Goal: Register for event/course

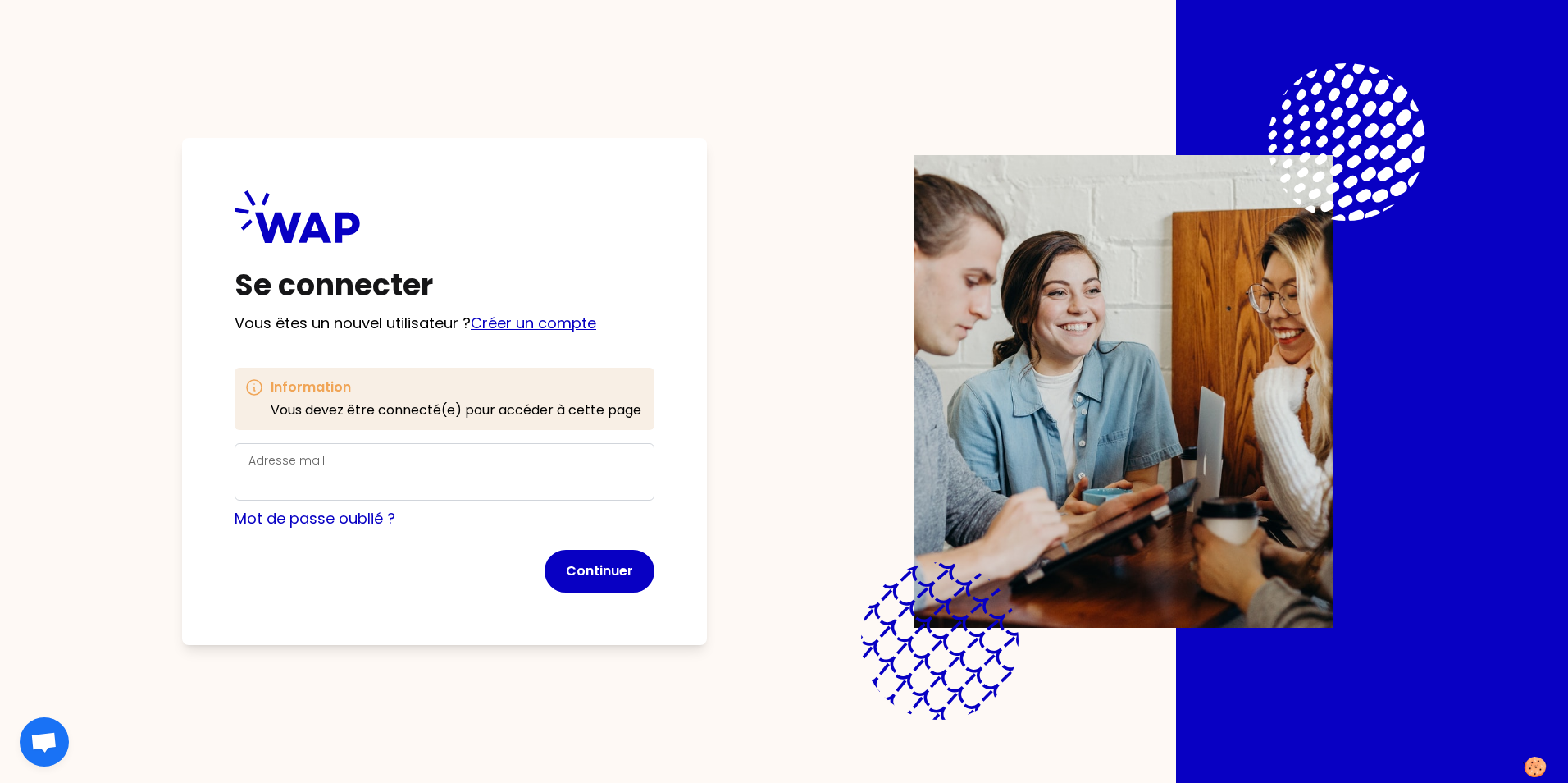
click at [560, 315] on link "Créer un compte" at bounding box center [533, 322] width 125 height 20
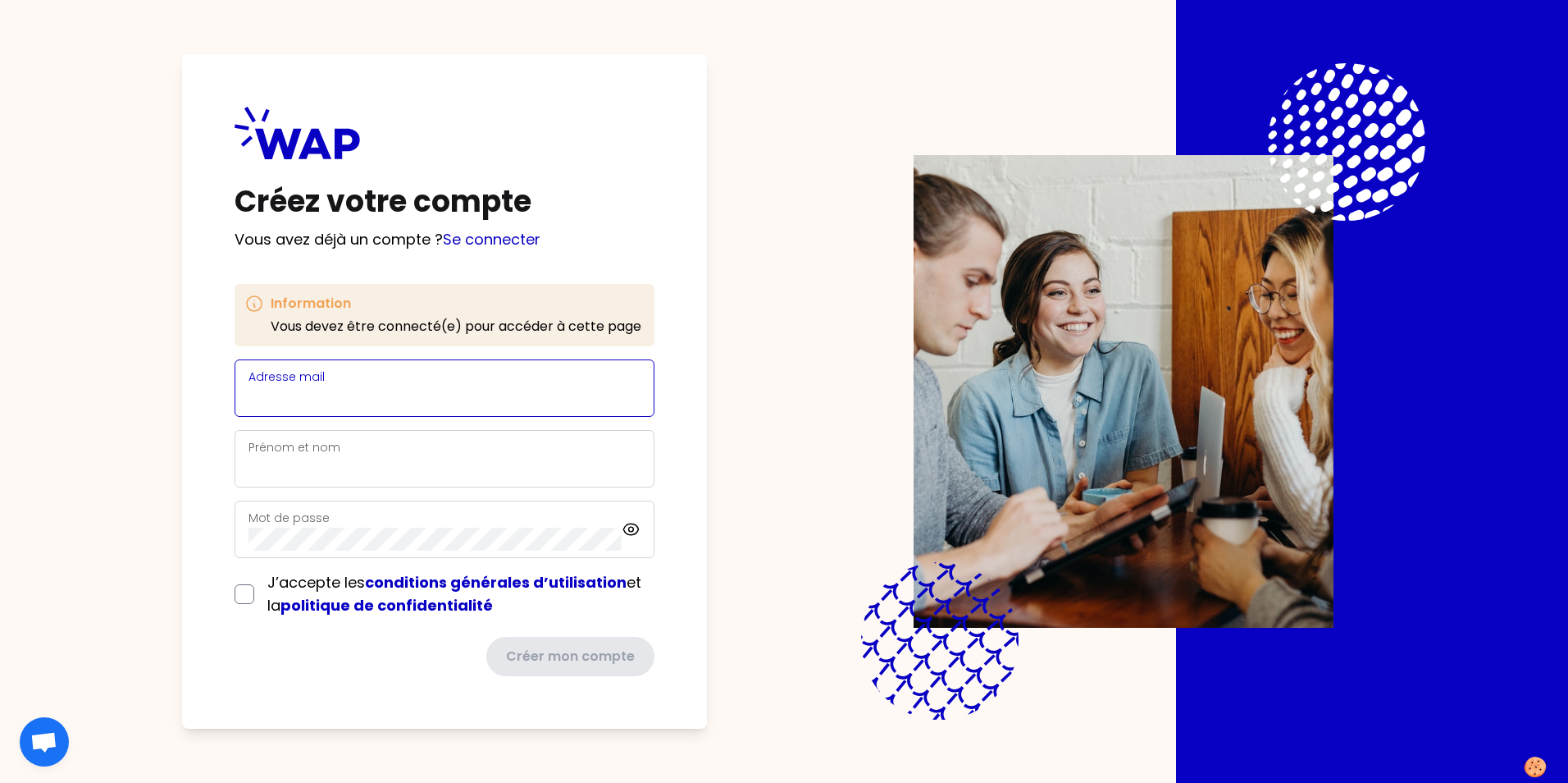
click at [414, 399] on input "Adresse mail" at bounding box center [444, 398] width 392 height 23
type input "[EMAIL_ADDRESS][PERSON_NAME][DOMAIN_NAME]"
click at [382, 441] on div "Prénom et nom" at bounding box center [444, 458] width 392 height 43
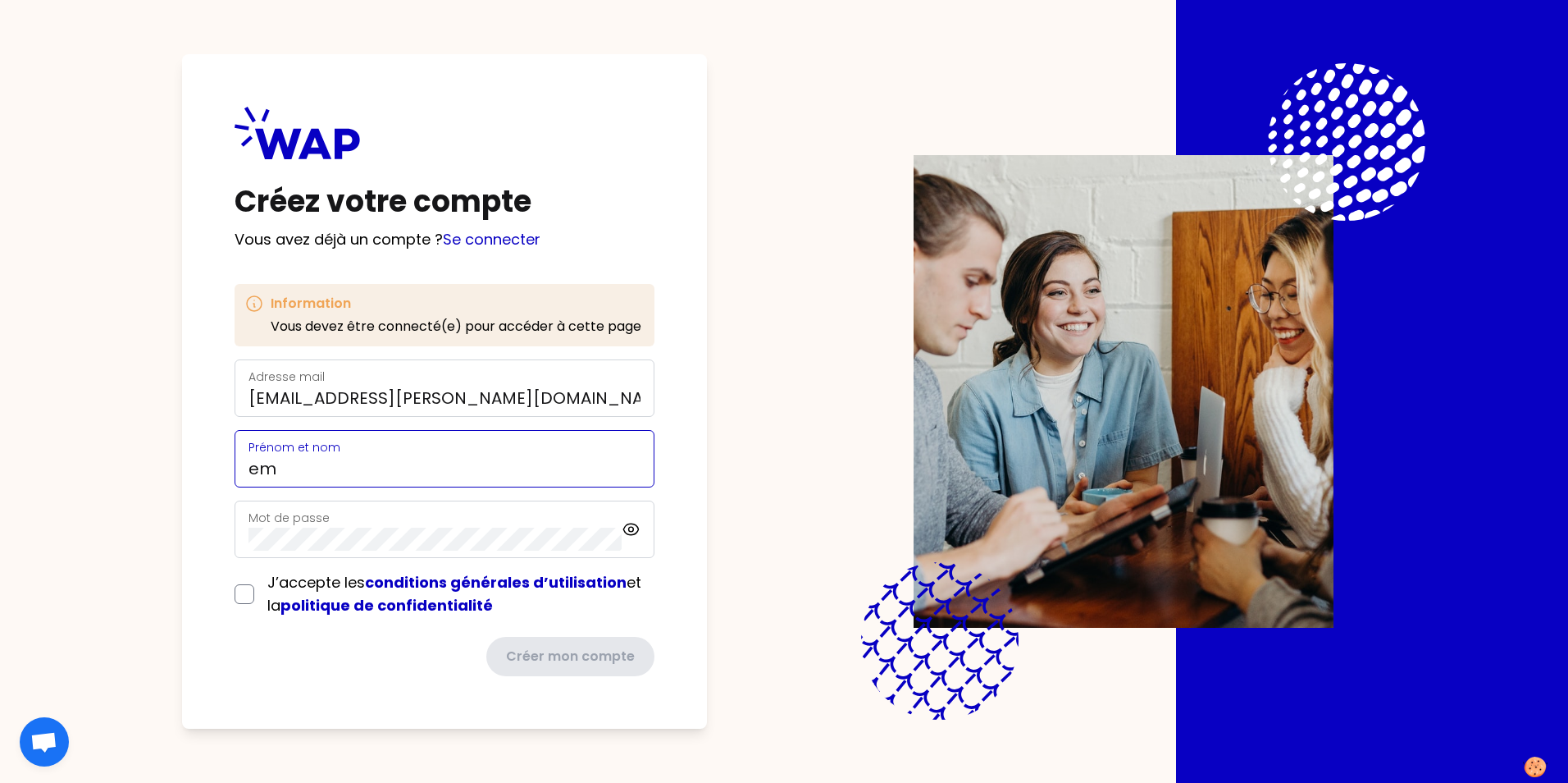
type input "e"
type input "[PERSON_NAME]"
click at [630, 527] on div "Mot de passe" at bounding box center [444, 528] width 420 height 57
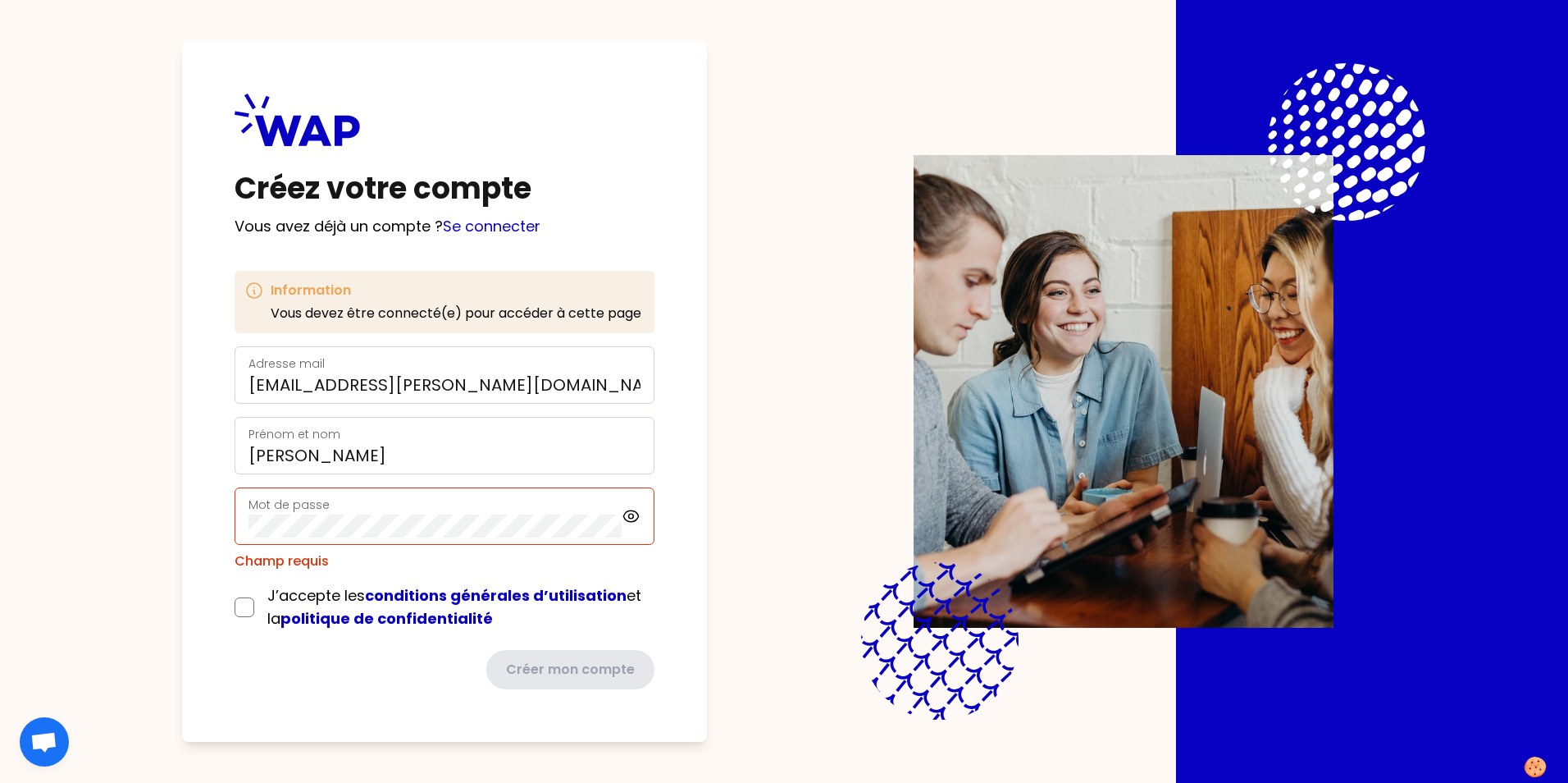
click at [368, 508] on div "Mot de passe" at bounding box center [434, 516] width 373 height 43
click at [245, 607] on input "checkbox" at bounding box center [244, 607] width 19 height 19
checkbox input "true"
click at [199, 523] on div "Créez votre compte Vous avez déjà un compte ? Se connecter Information Vous dev…" at bounding box center [445, 392] width 525 height 700
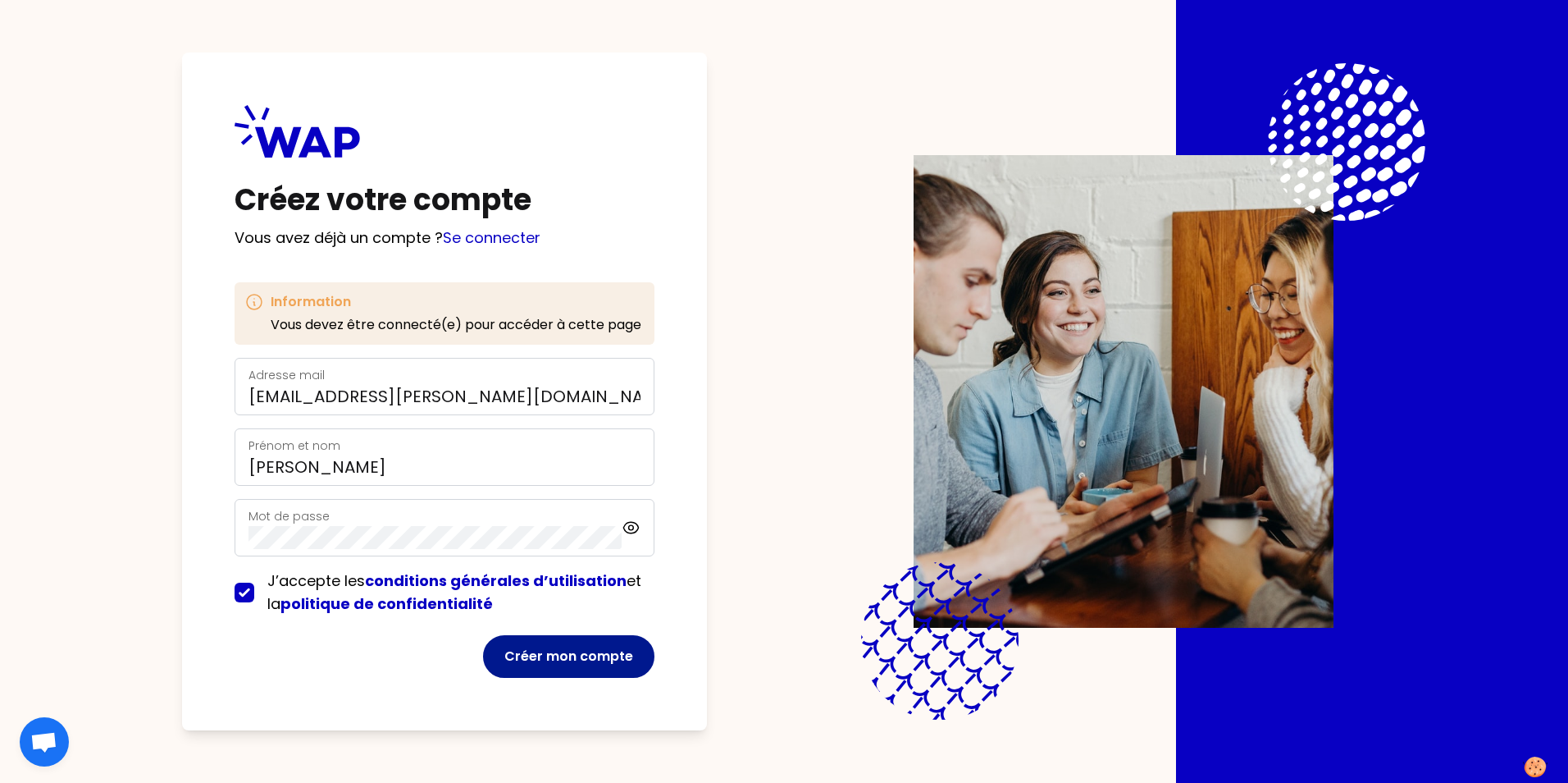
click at [569, 648] on button "Créer mon compte" at bounding box center [569, 657] width 171 height 43
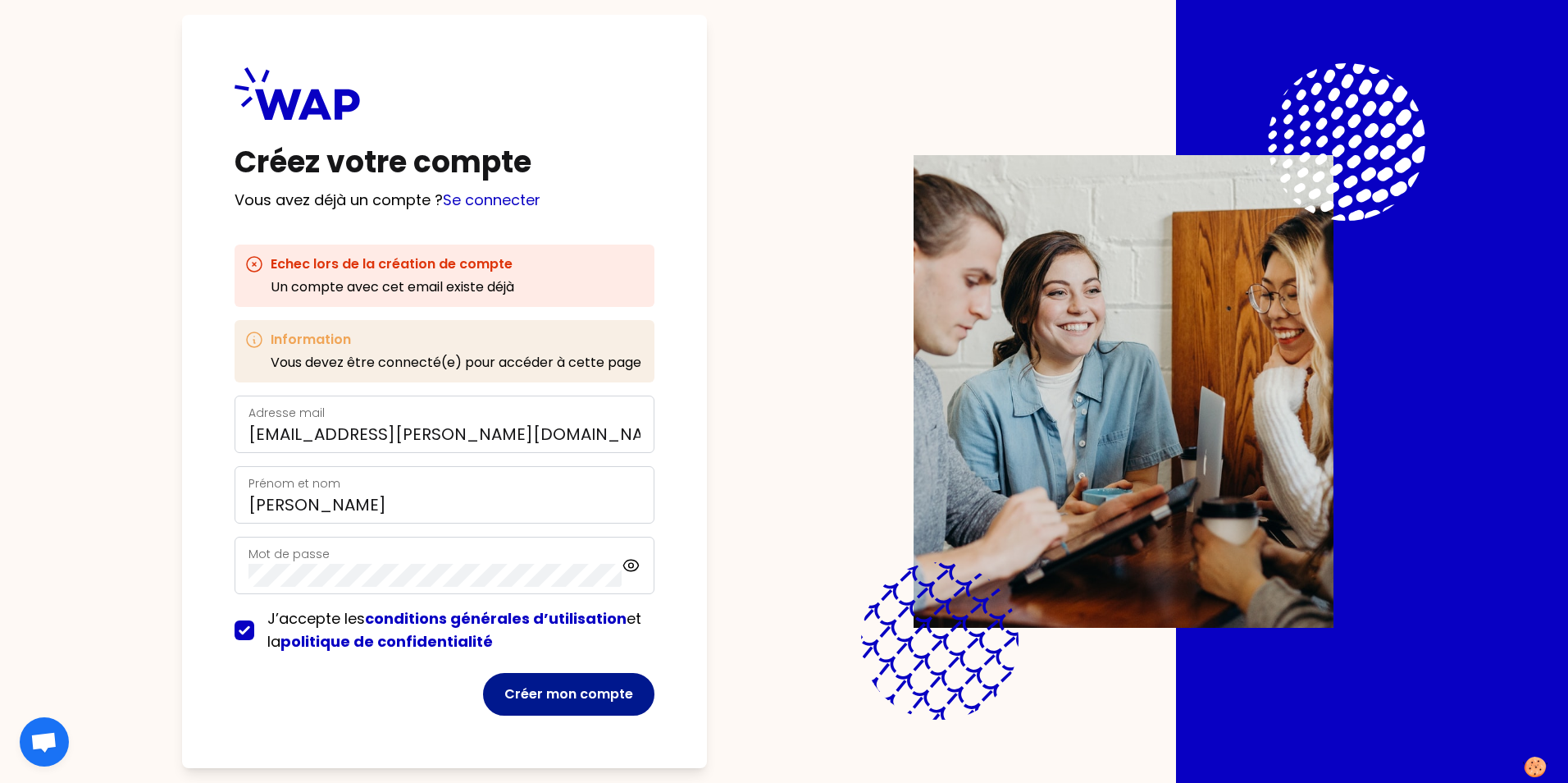
click at [571, 687] on button "Créer mon compte" at bounding box center [569, 694] width 171 height 43
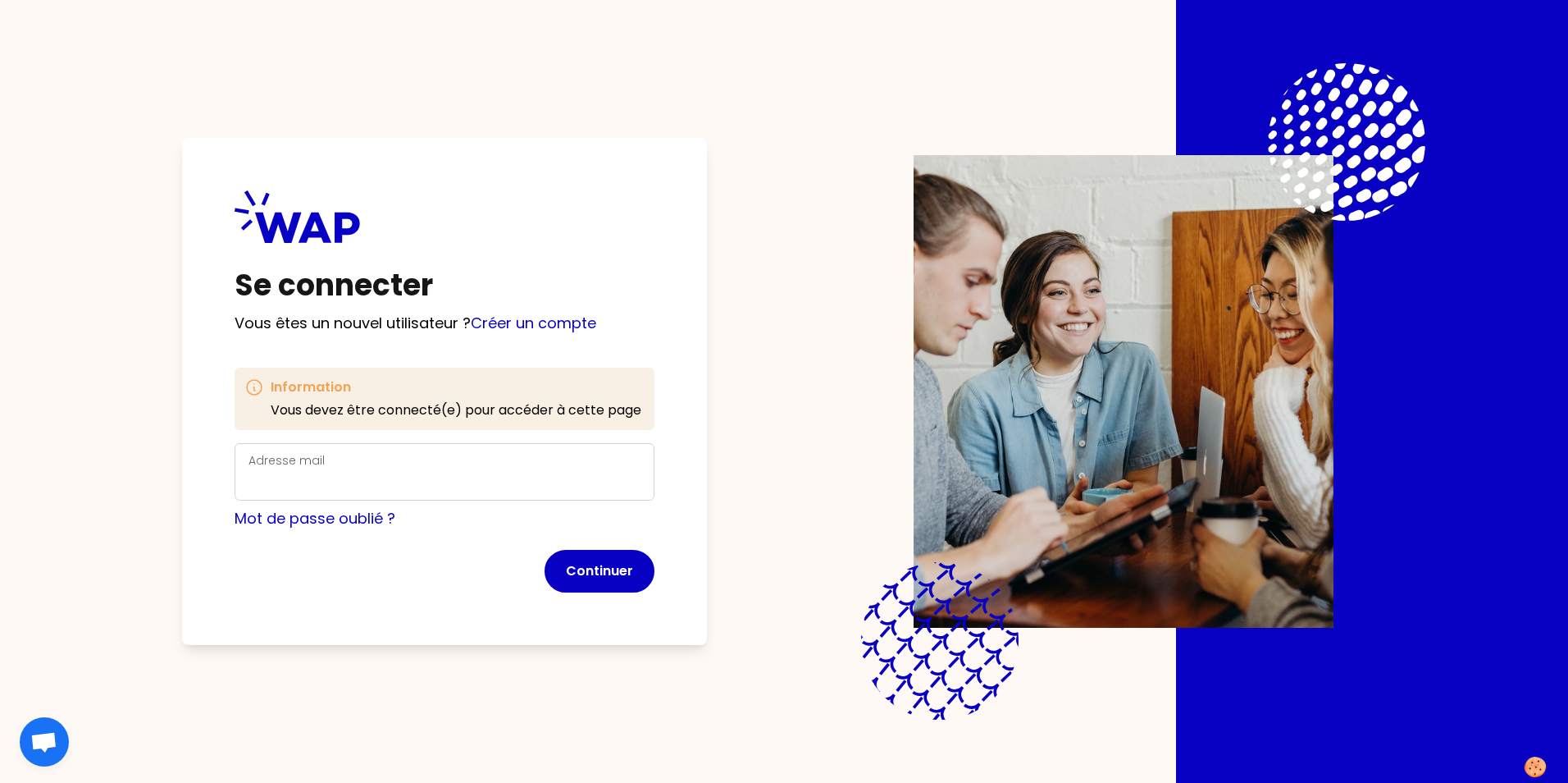
click at [347, 470] on div "Adresse mail" at bounding box center [444, 471] width 392 height 43
type input "emmanuelle.roland@simu.com"
click at [611, 561] on button "Continuer" at bounding box center [599, 571] width 110 height 43
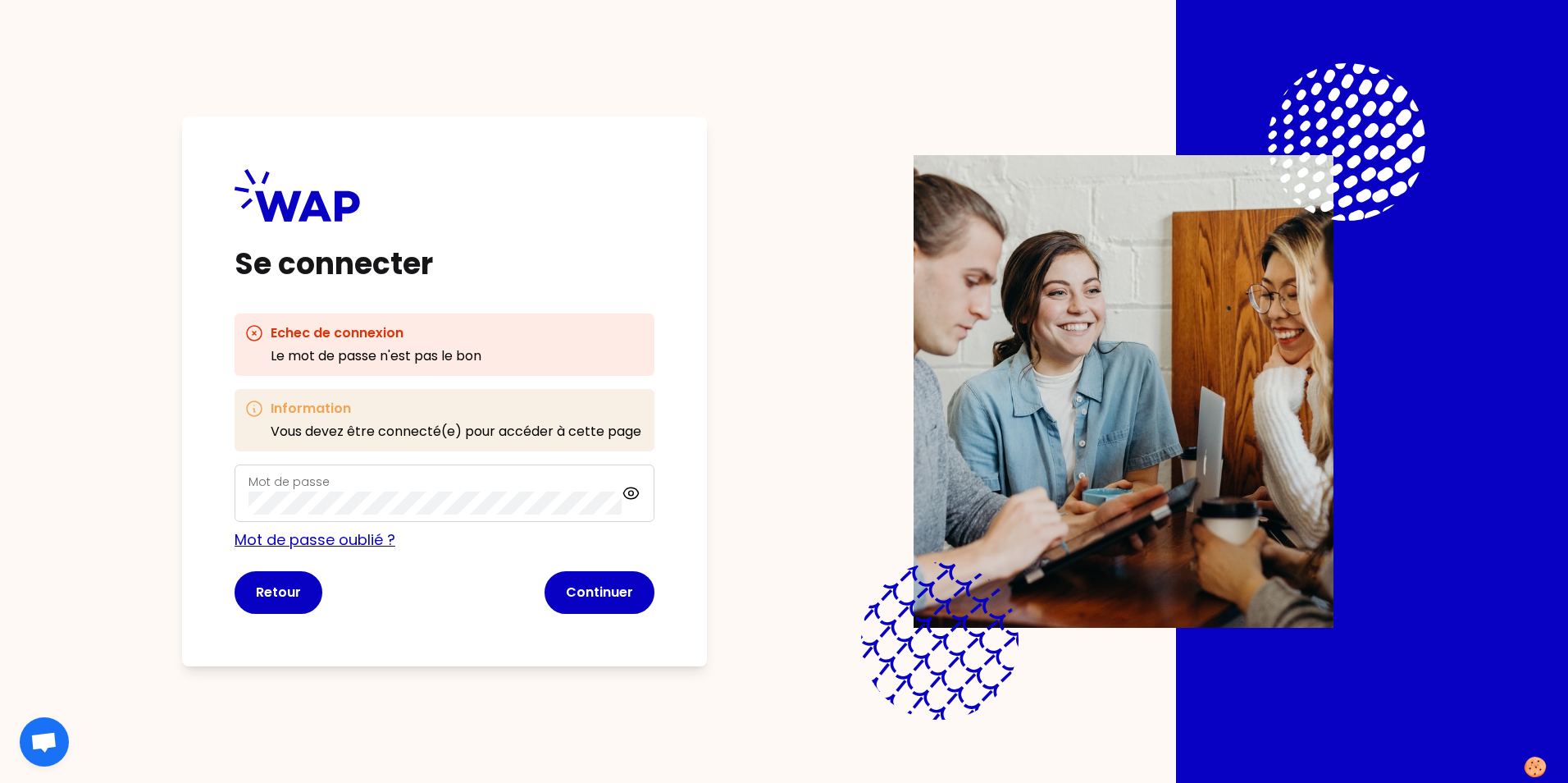
click at [324, 536] on link "Mot de passe oublié ?" at bounding box center [314, 539] width 161 height 20
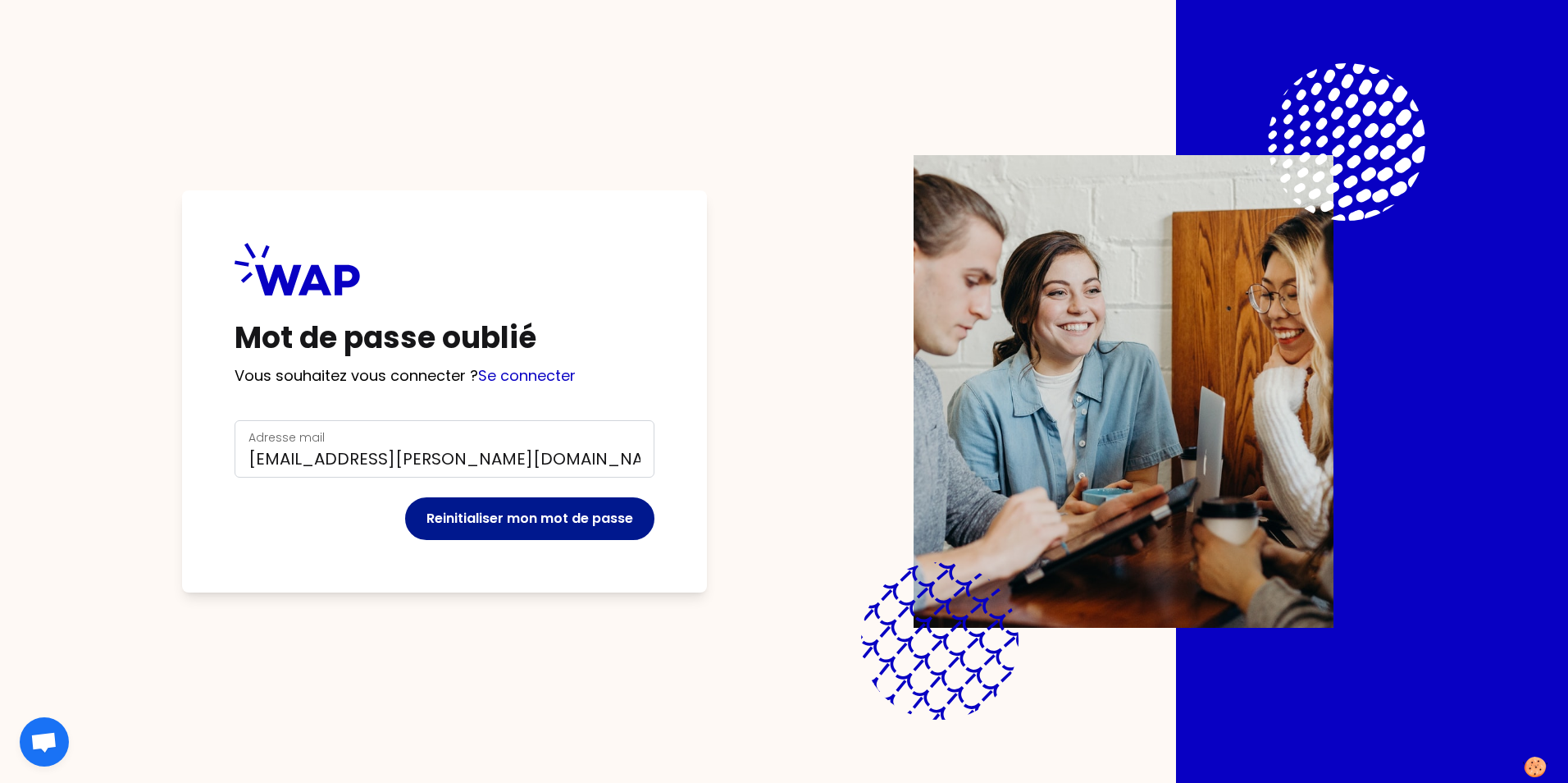
click at [470, 521] on button "Reinitialiser mon mot de passe" at bounding box center [530, 519] width 249 height 43
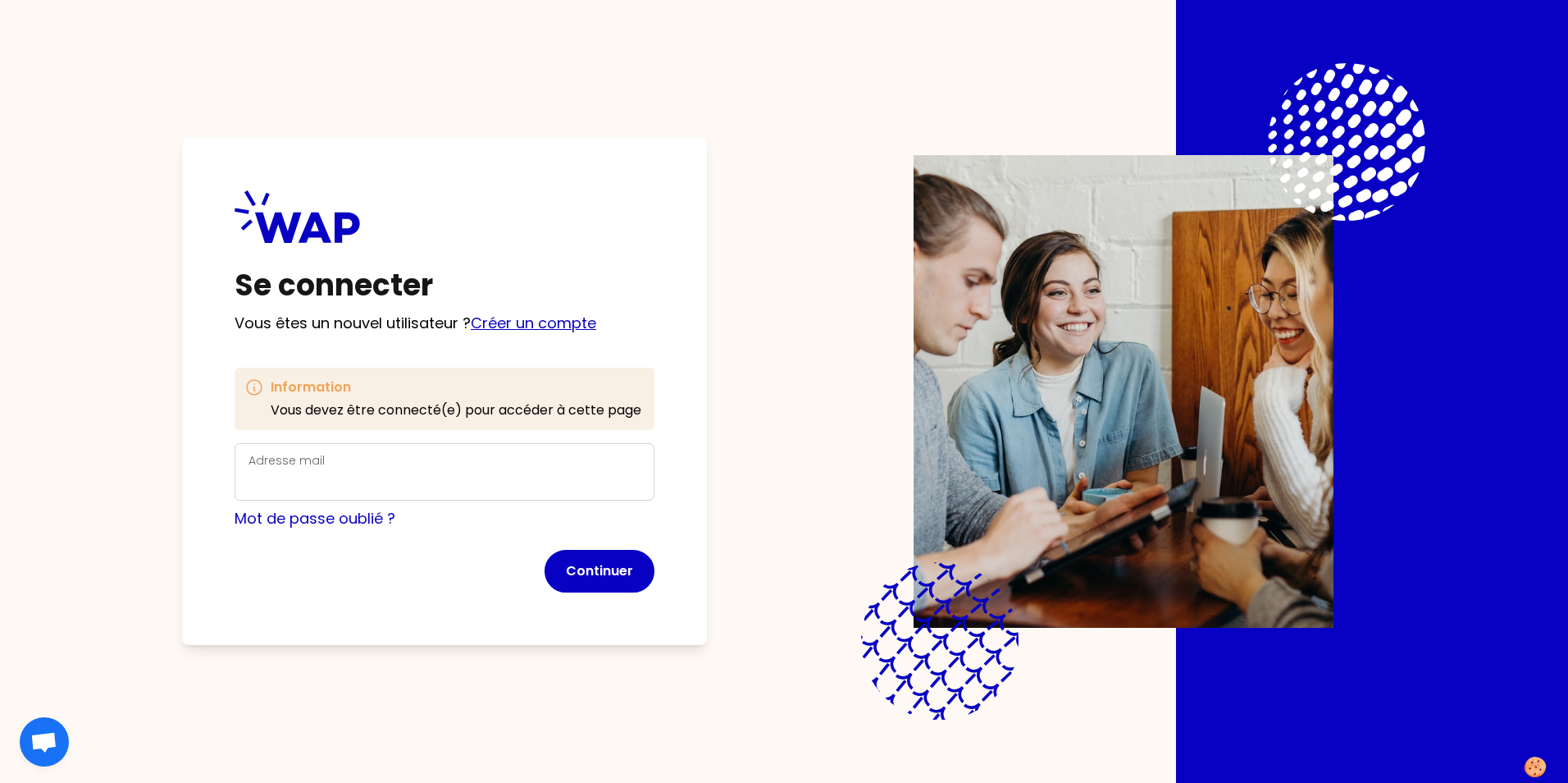
click at [528, 323] on link "Créer un compte" at bounding box center [533, 322] width 125 height 20
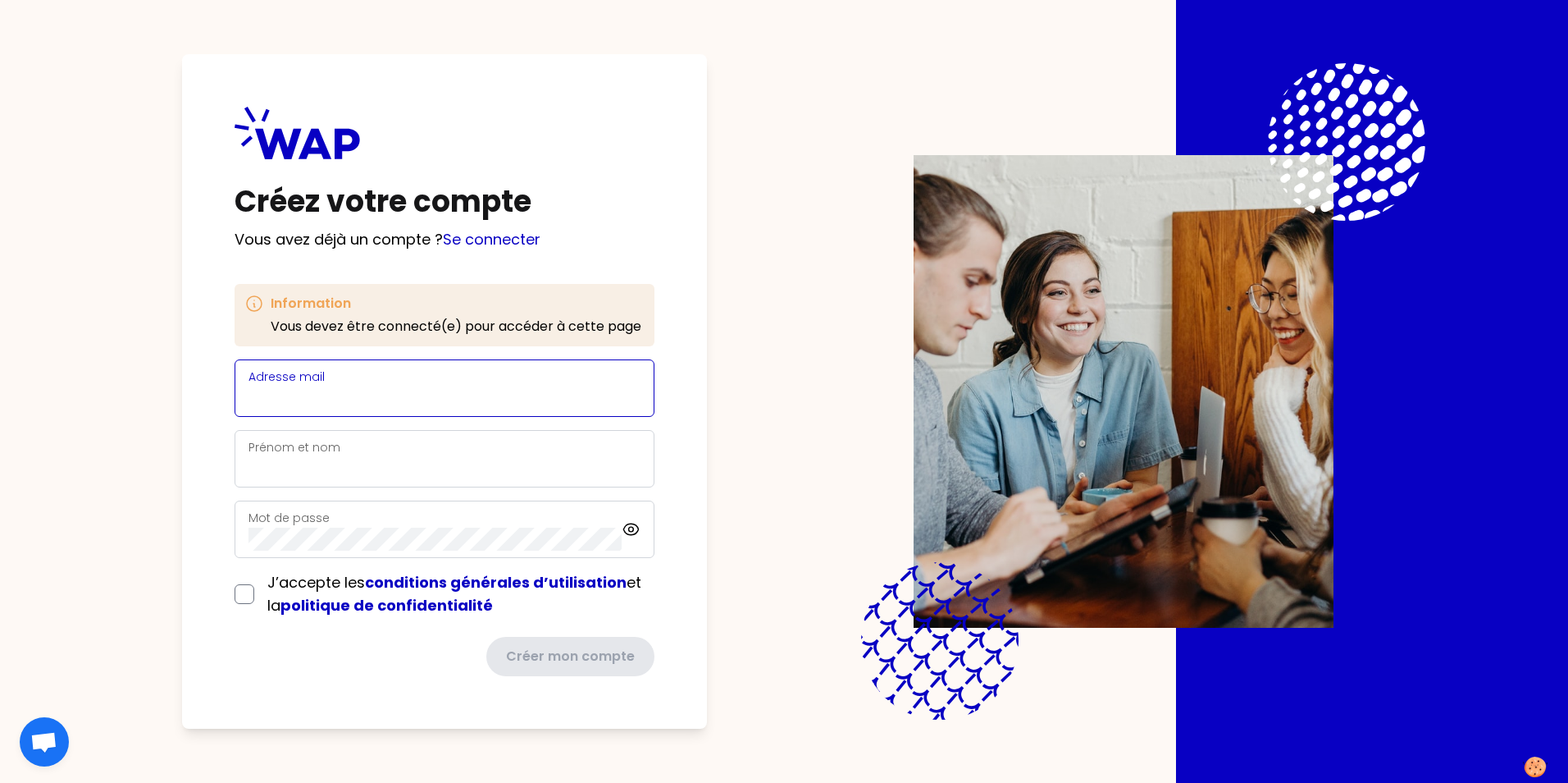
click at [350, 398] on input "Adresse mail" at bounding box center [444, 398] width 392 height 23
type input "[EMAIL_ADDRESS][DOMAIN_NAME]"
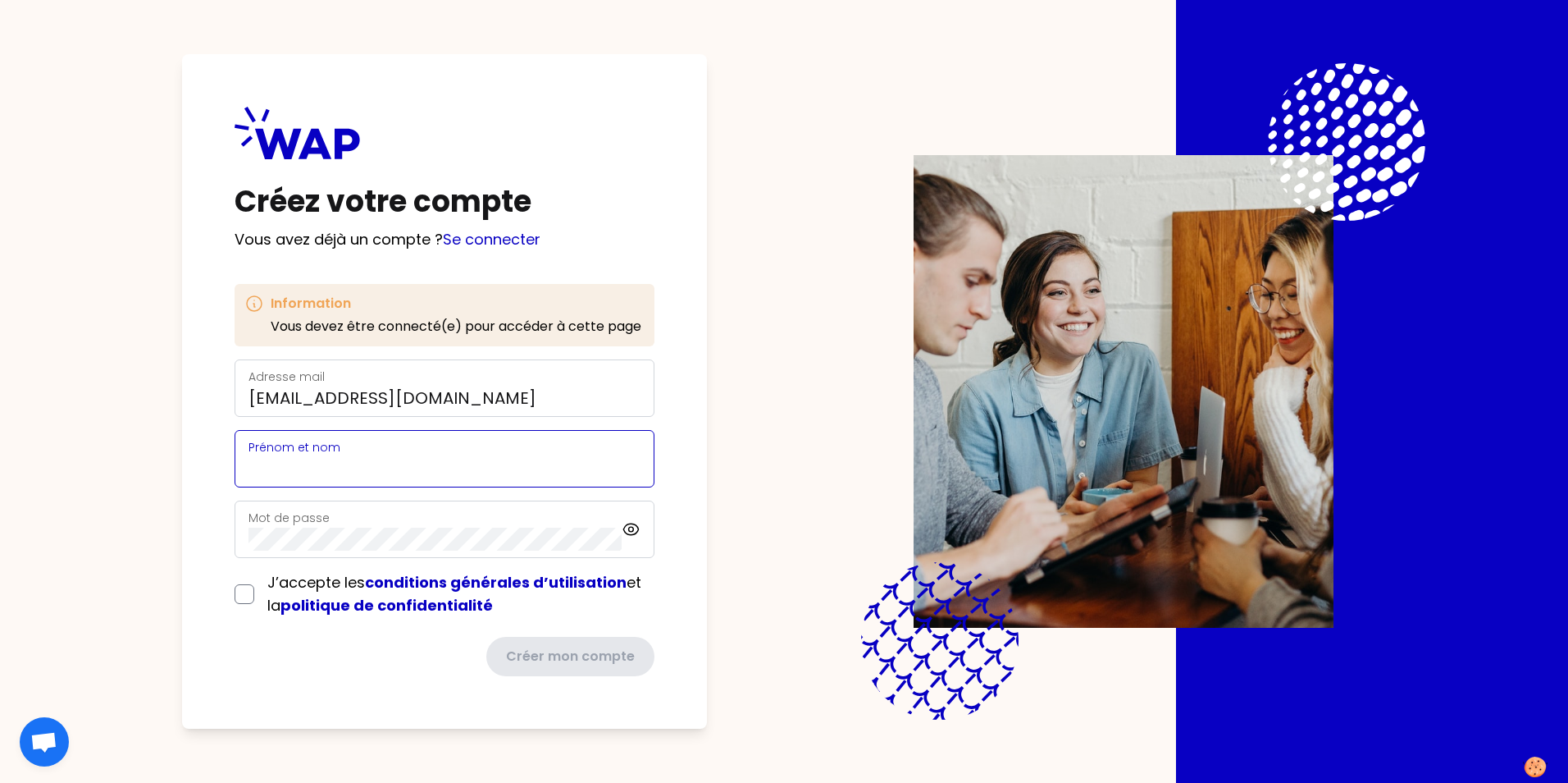
click at [370, 463] on input "Prénom et nom" at bounding box center [444, 469] width 392 height 23
type input "[PERSON_NAME]"
click at [606, 594] on label "J’accepte les conditions générales d’utilisation et la politique de confidentia…" at bounding box center [461, 594] width 387 height 46
click at [582, 614] on label "J’accepte les conditions générales d’utilisation et la politique de confidentia…" at bounding box center [461, 594] width 387 height 46
click at [636, 525] on icon at bounding box center [630, 528] width 15 height 11
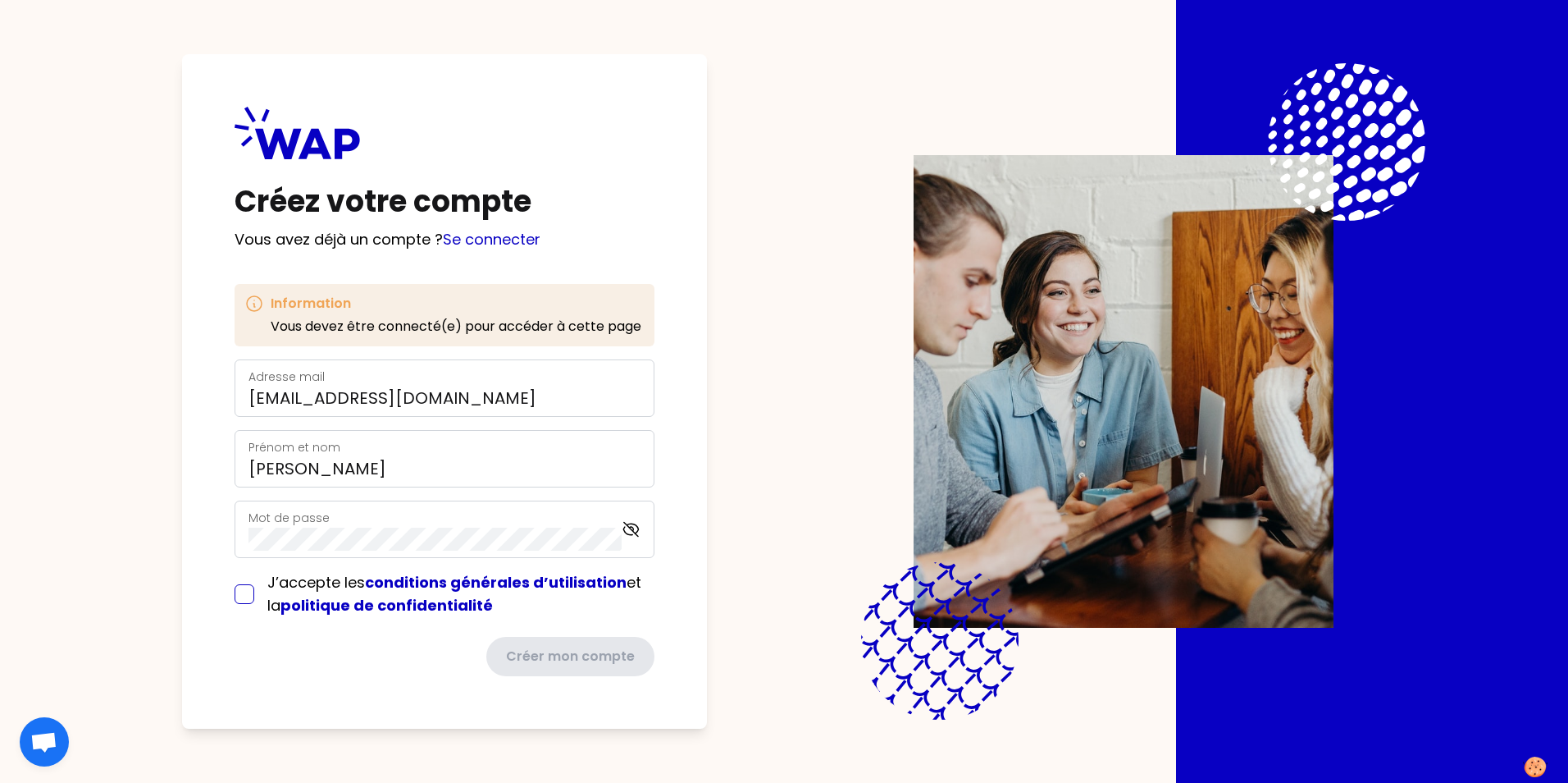
click at [246, 599] on input "checkbox" at bounding box center [244, 594] width 19 height 19
checkbox input "true"
click at [605, 657] on button "Créer mon compte" at bounding box center [569, 657] width 171 height 43
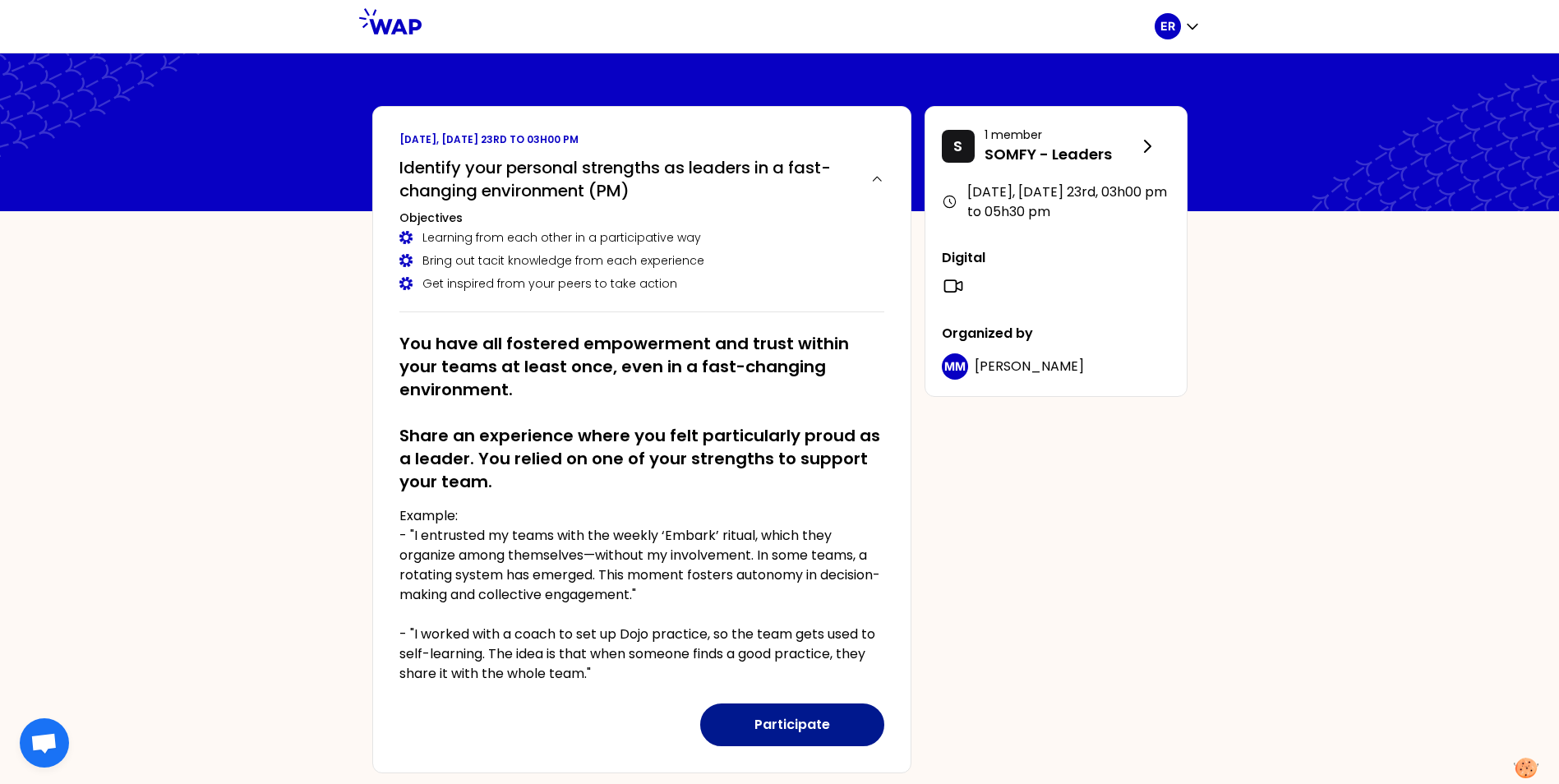
click at [753, 739] on button "Participate" at bounding box center [792, 724] width 184 height 43
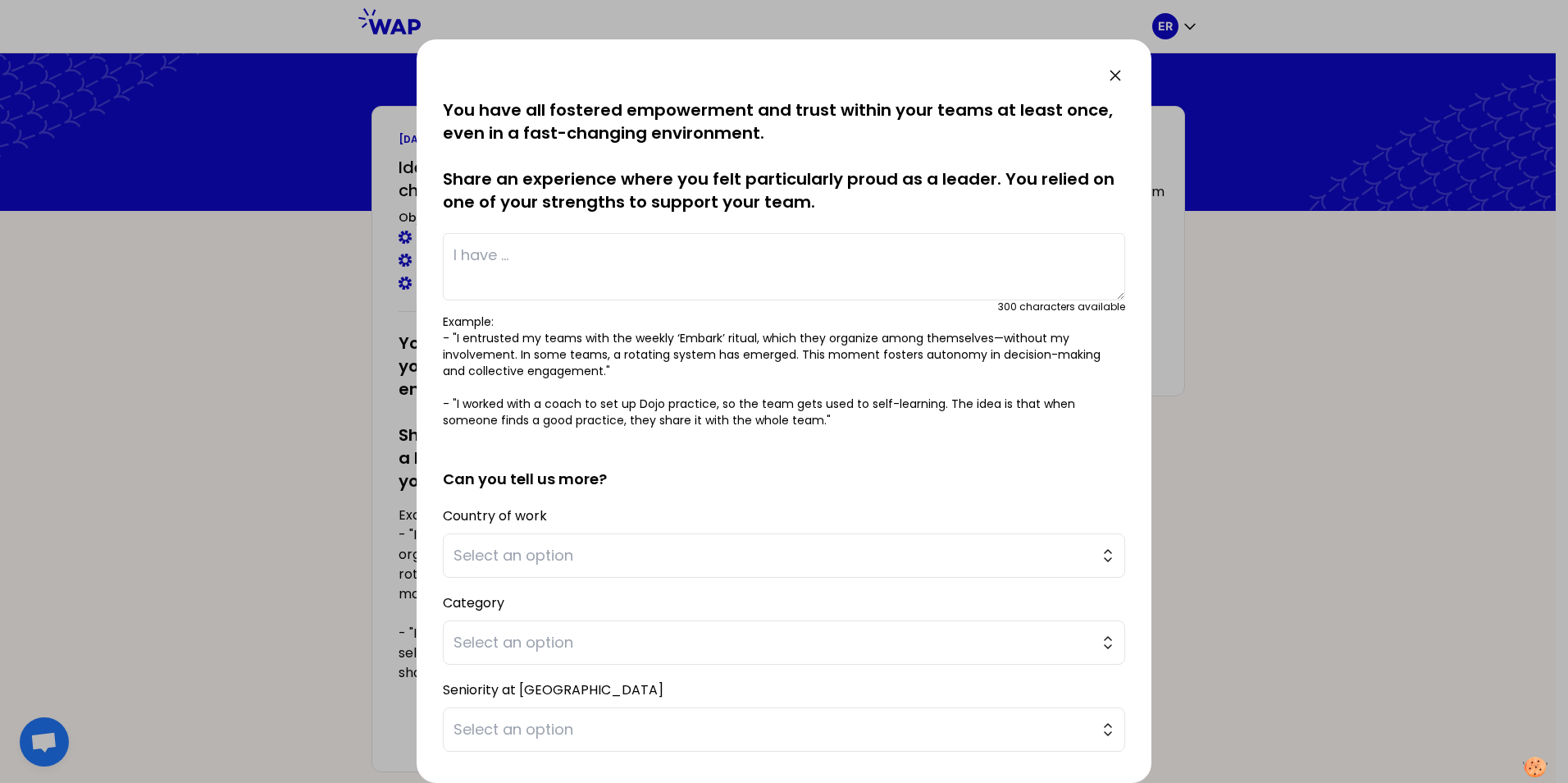
click at [640, 279] on textarea at bounding box center [784, 267] width 683 height 68
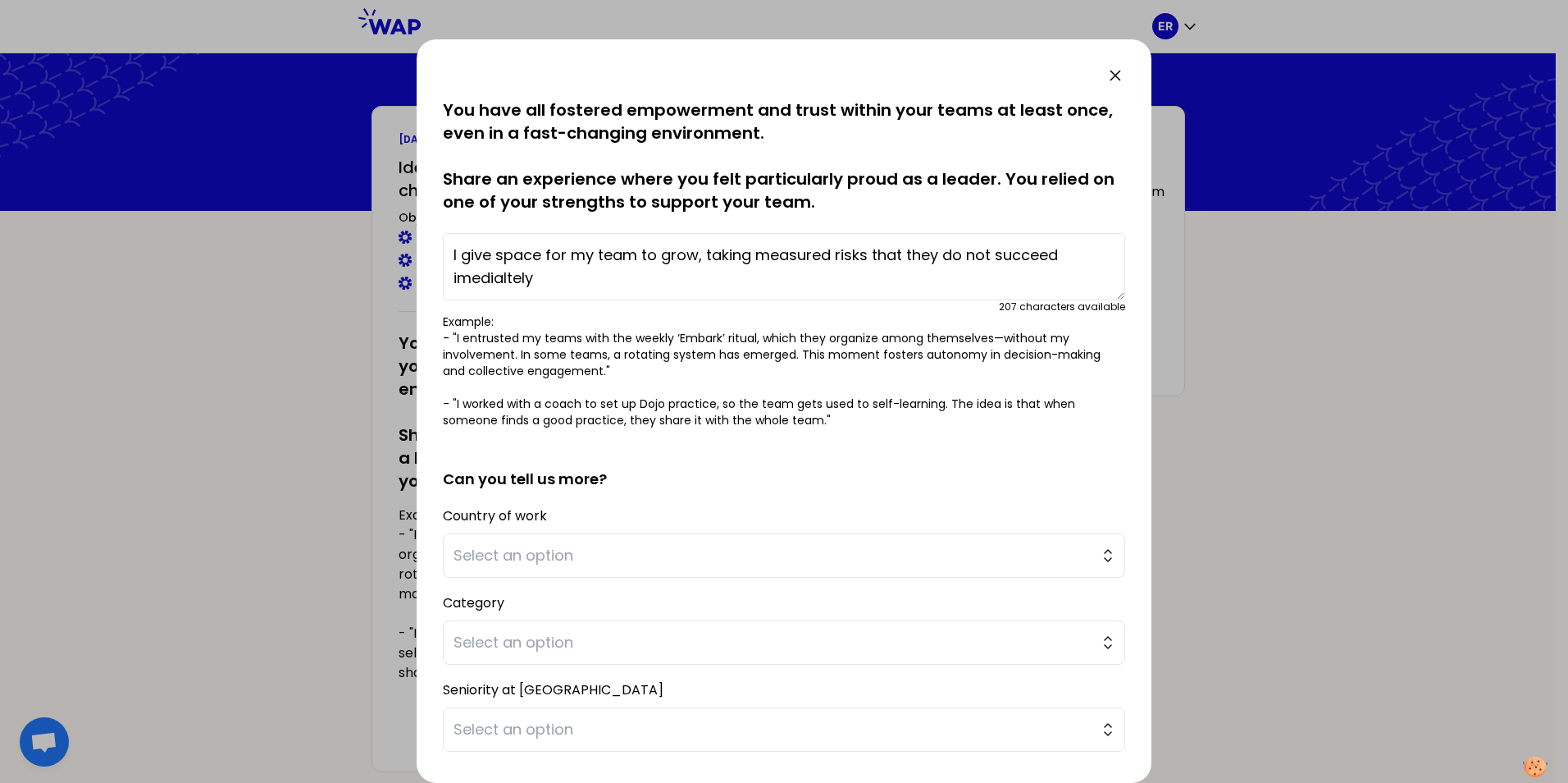
click at [519, 279] on textarea "I give space for my team to grow, taking measured risks that they do not succee…" at bounding box center [784, 267] width 683 height 68
click at [648, 281] on textarea "I give space for my team to grow, taking measured risks that they do not succee…" at bounding box center [784, 267] width 683 height 68
click at [871, 276] on textarea "I give space for my team to grow, taking measured risks that they do not succee…" at bounding box center [784, 267] width 683 height 68
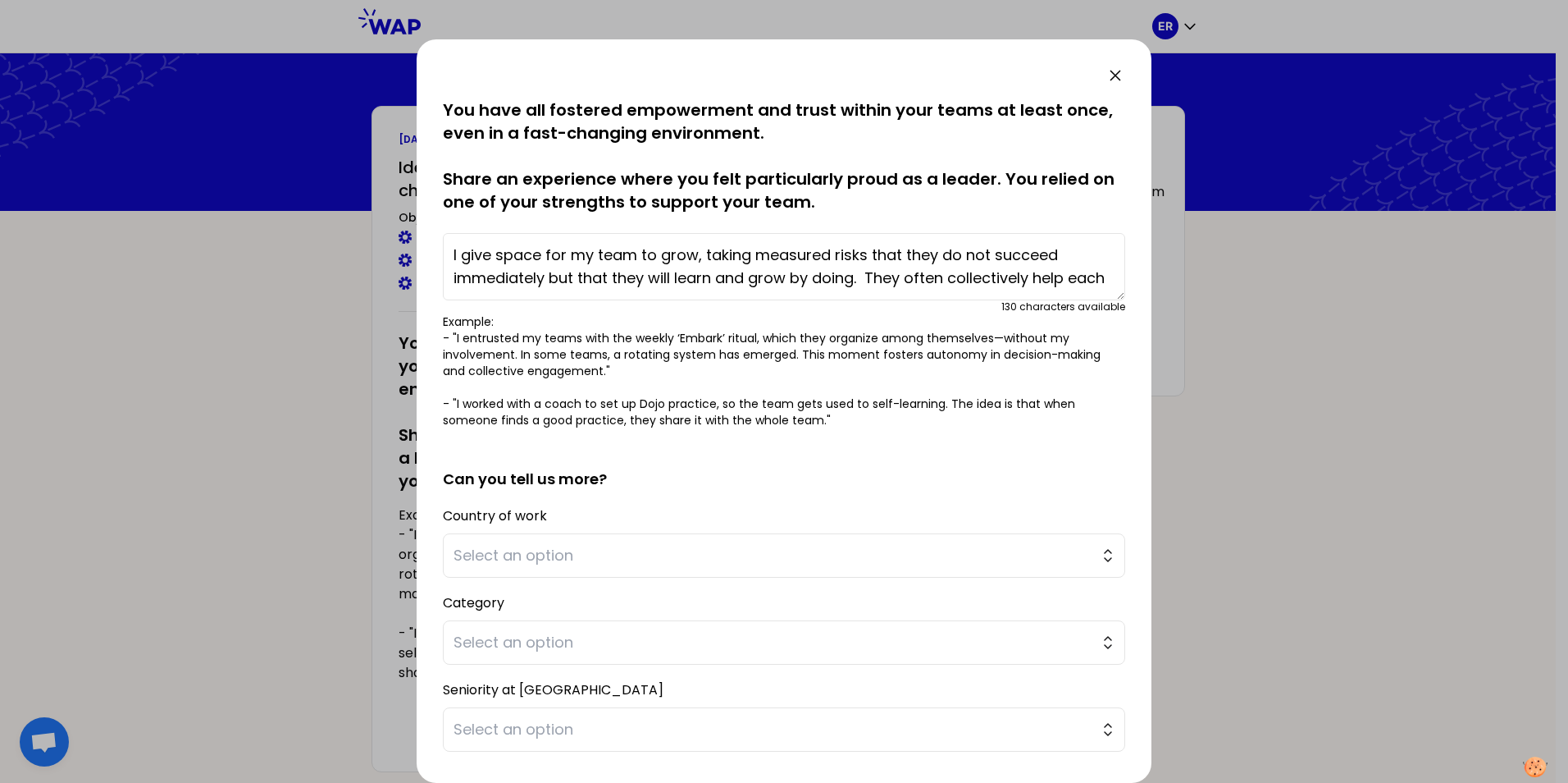
scroll to position [11, 0]
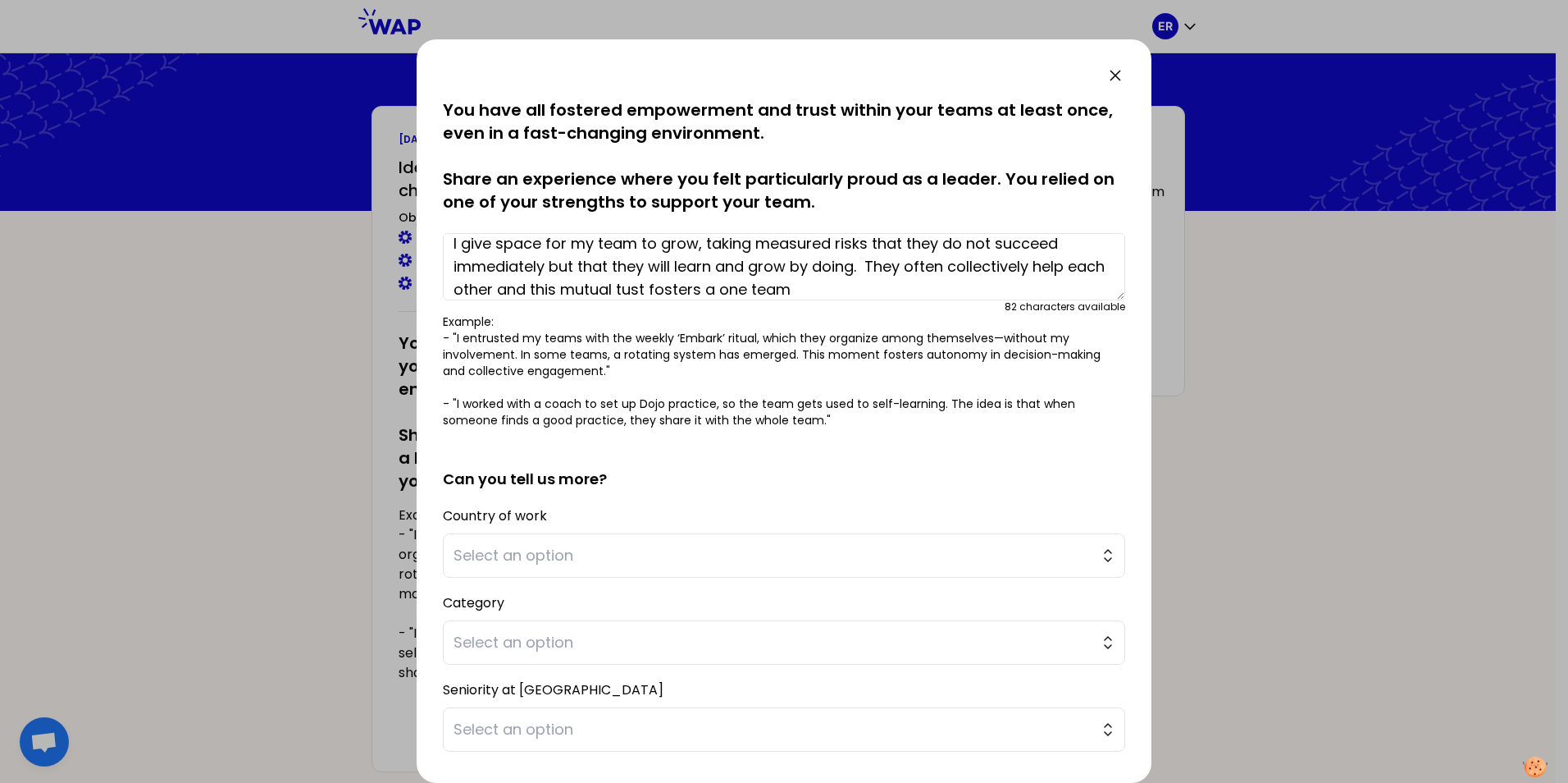
click at [665, 282] on textarea "I give space for my team to grow, taking measured risks that they do not succee…" at bounding box center [784, 267] width 683 height 68
click at [839, 286] on textarea "I give space for my team to grow, taking measured risks that they do not succee…" at bounding box center [784, 267] width 683 height 68
click at [775, 288] on textarea "I give space for my team to grow, taking measured risks that they do not succee…" at bounding box center [784, 267] width 683 height 68
click at [806, 287] on textarea "I give space for my team to grow, taking measured risks that they do not succee…" at bounding box center [784, 267] width 683 height 68
click at [903, 289] on textarea "I give space for my team to grow, taking measured risks that they do not succee…" at bounding box center [784, 267] width 683 height 68
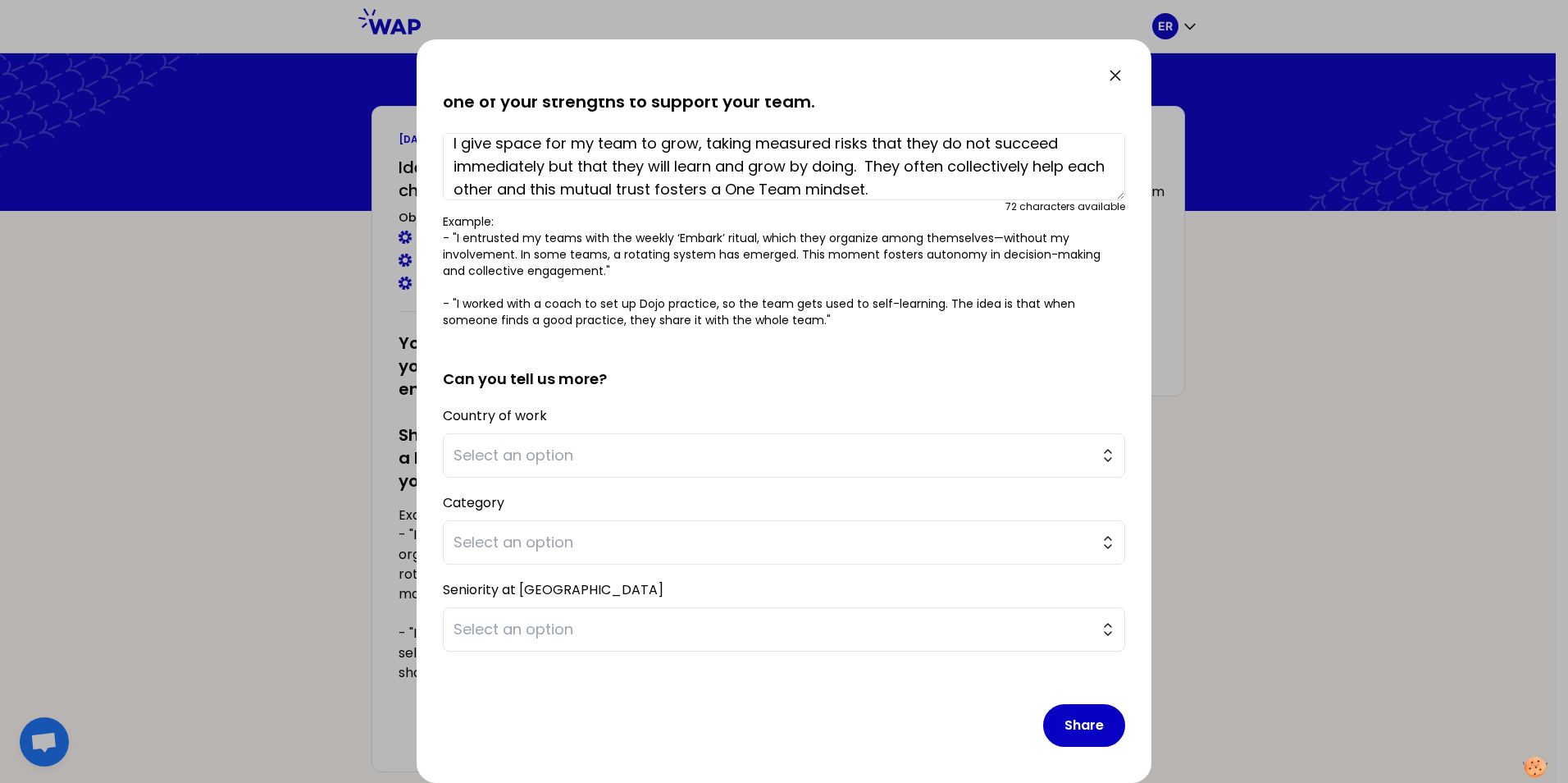
scroll to position [104, 0]
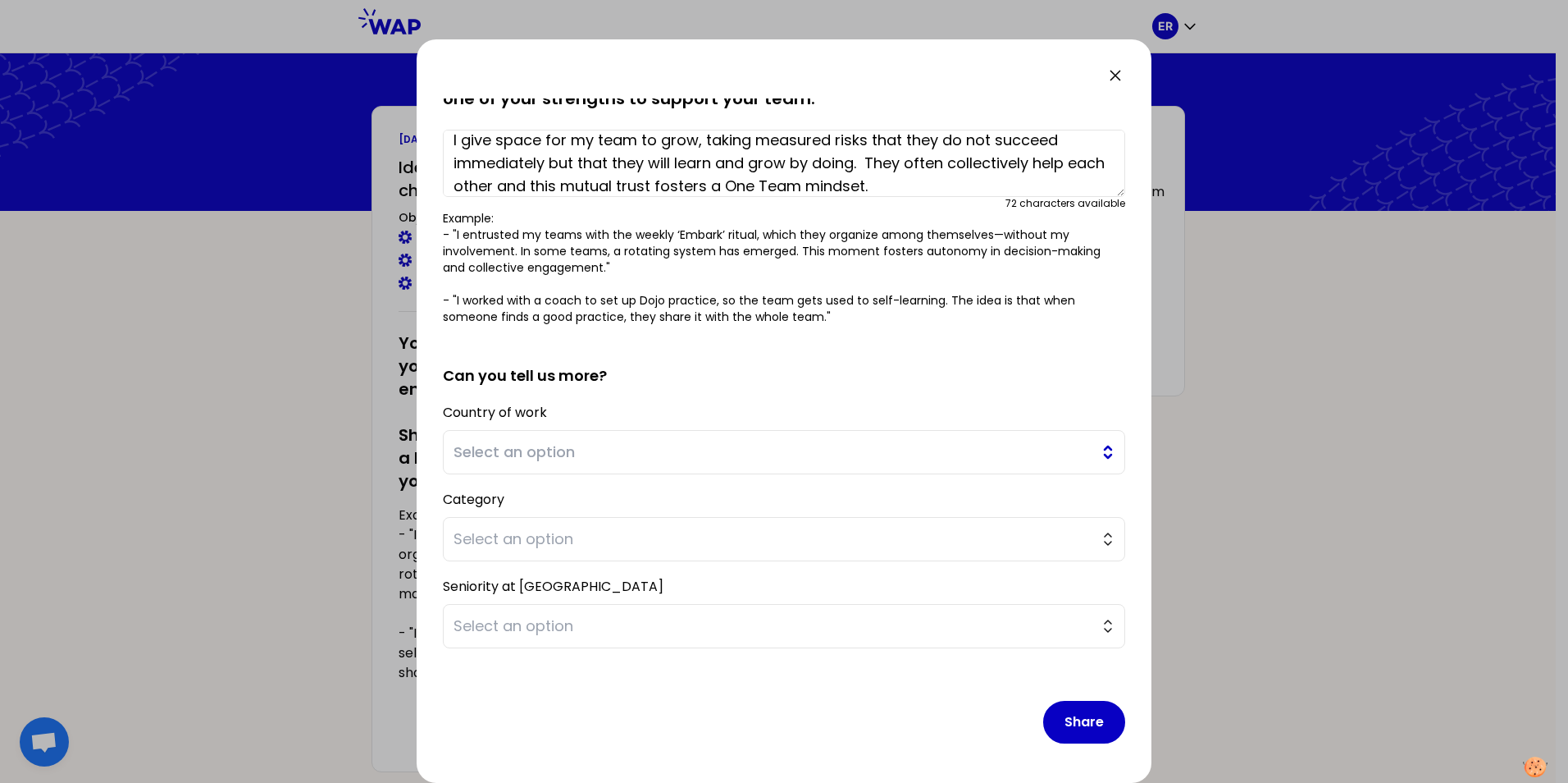
type textarea "I give space for my team to grow, taking measured risks that they do not succee…"
click at [722, 451] on span "Select an option" at bounding box center [772, 452] width 638 height 23
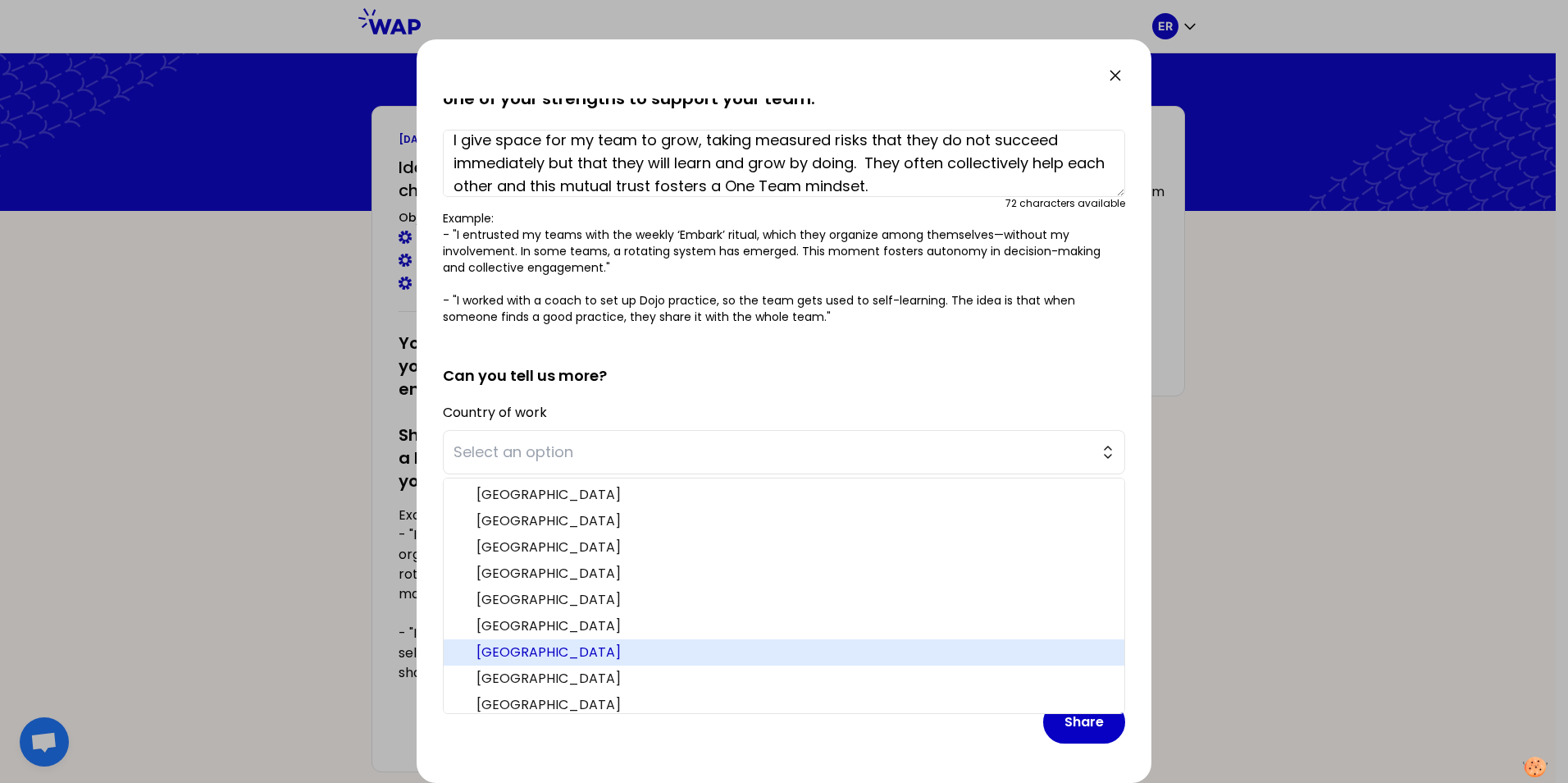
click at [588, 651] on span "France" at bounding box center [794, 652] width 635 height 19
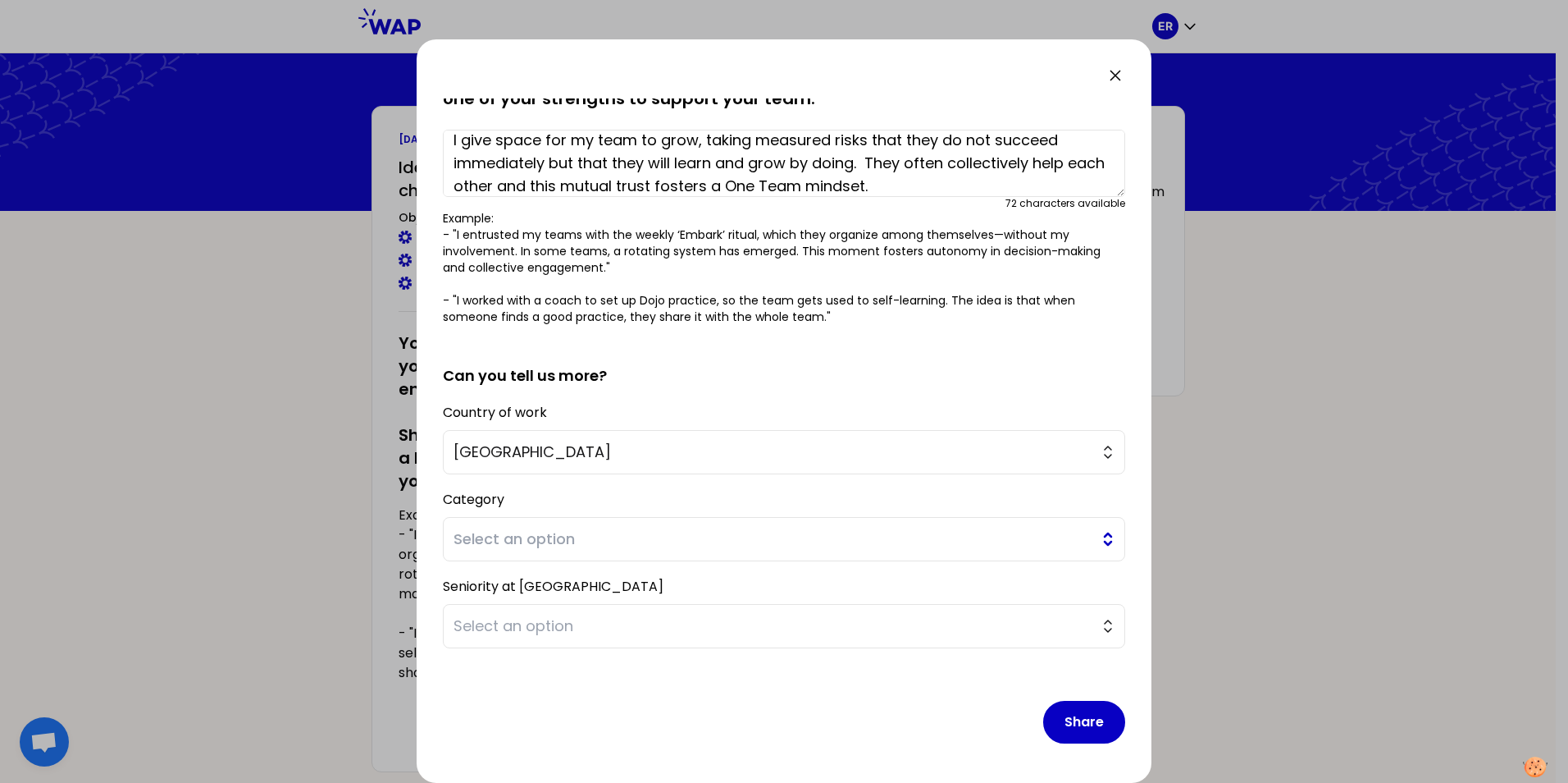
click at [630, 535] on span "Select an option" at bounding box center [772, 539] width 638 height 23
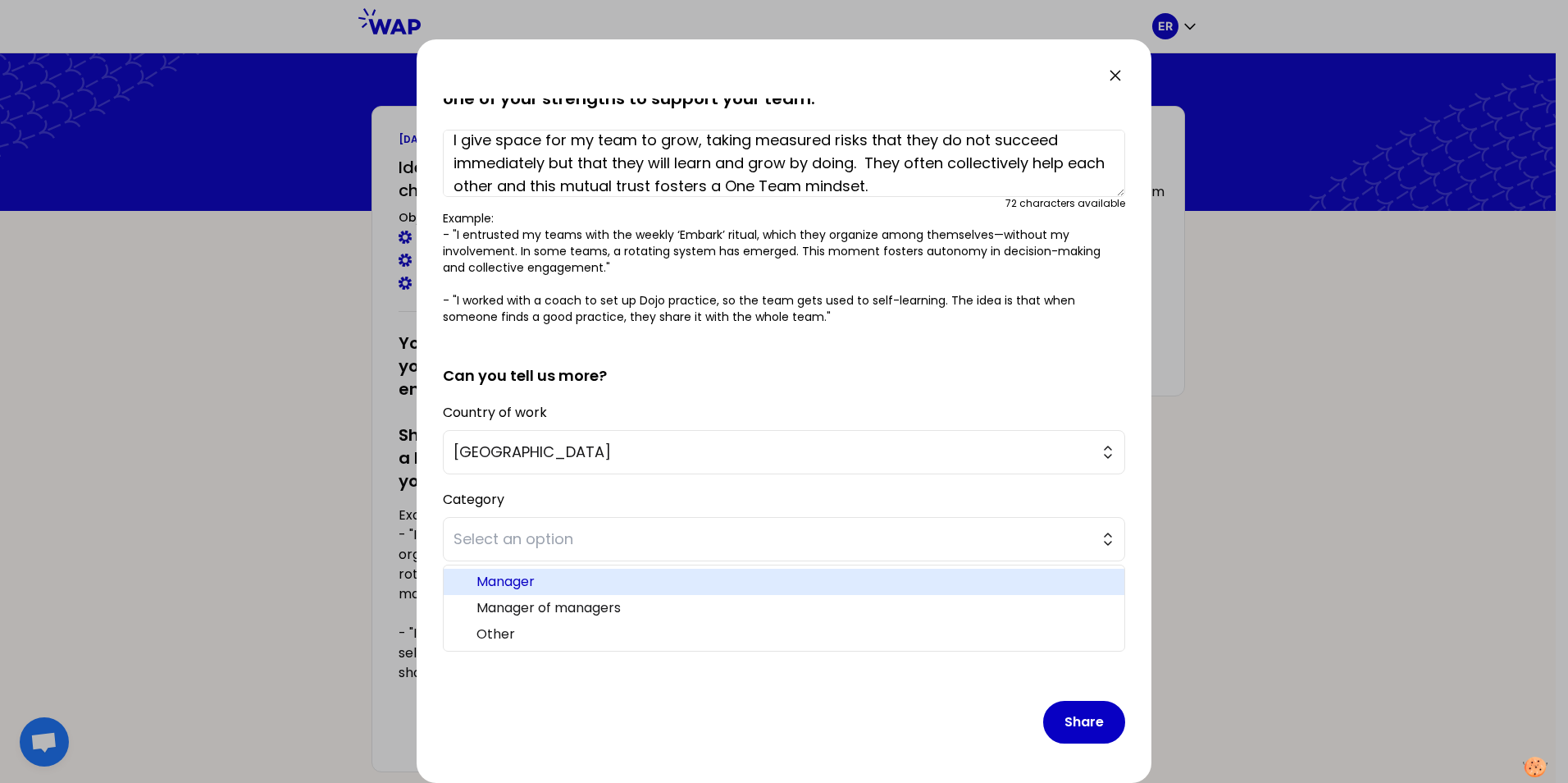
click at [605, 577] on span "Manager" at bounding box center [794, 582] width 635 height 19
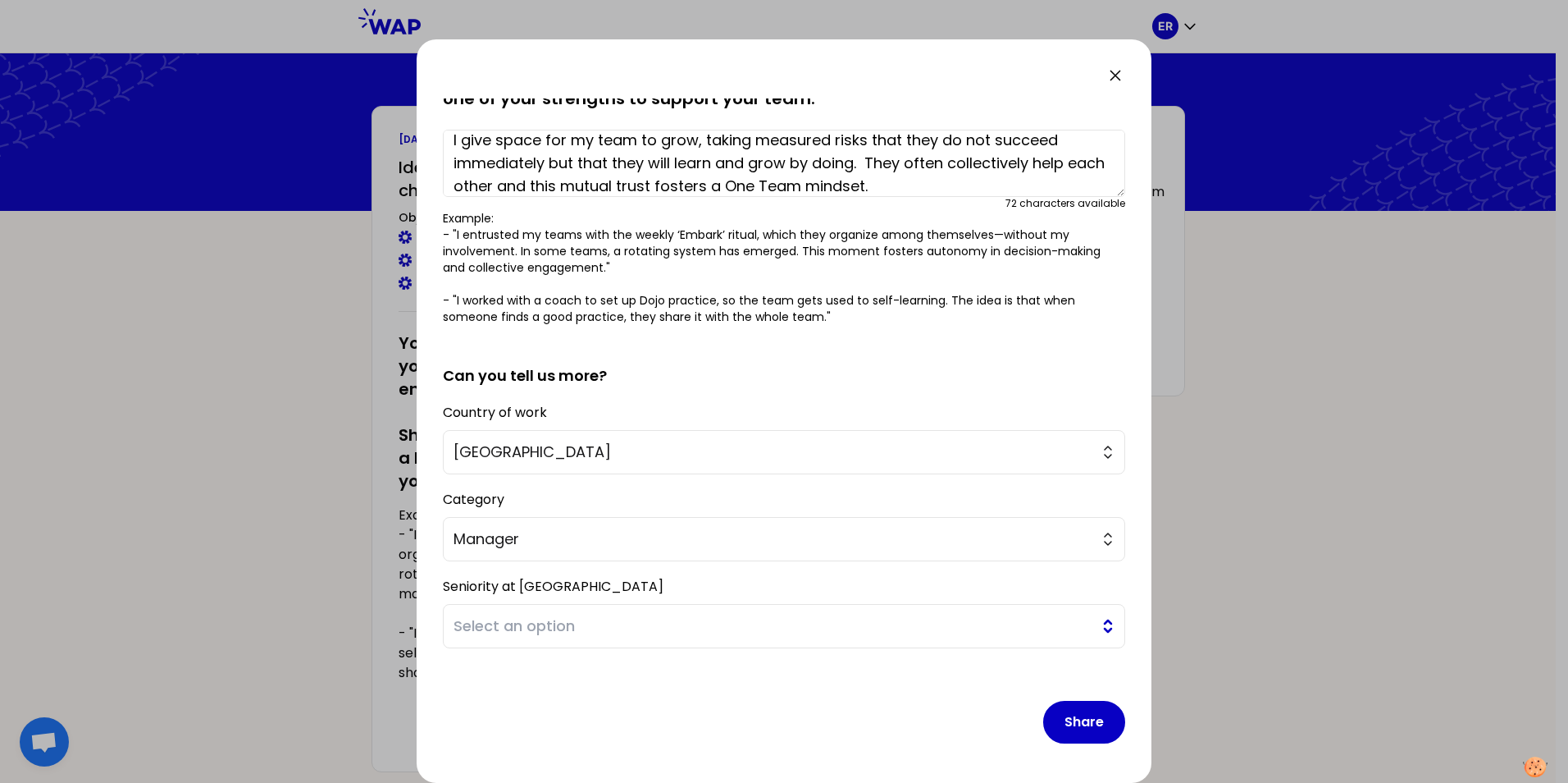
click at [580, 621] on span "Select an option" at bounding box center [772, 626] width 638 height 23
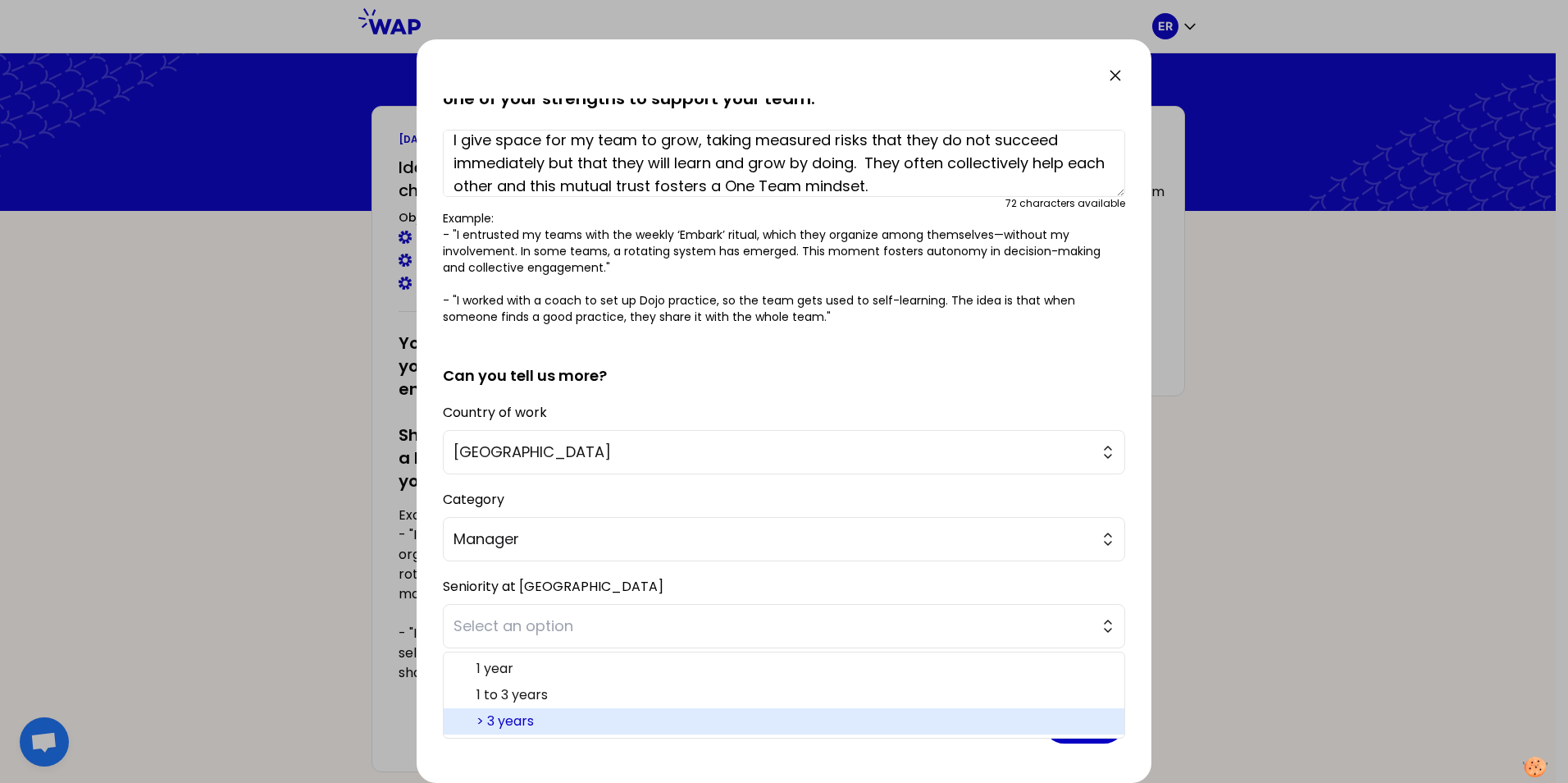
click at [533, 718] on span "> 3 years" at bounding box center [794, 722] width 635 height 19
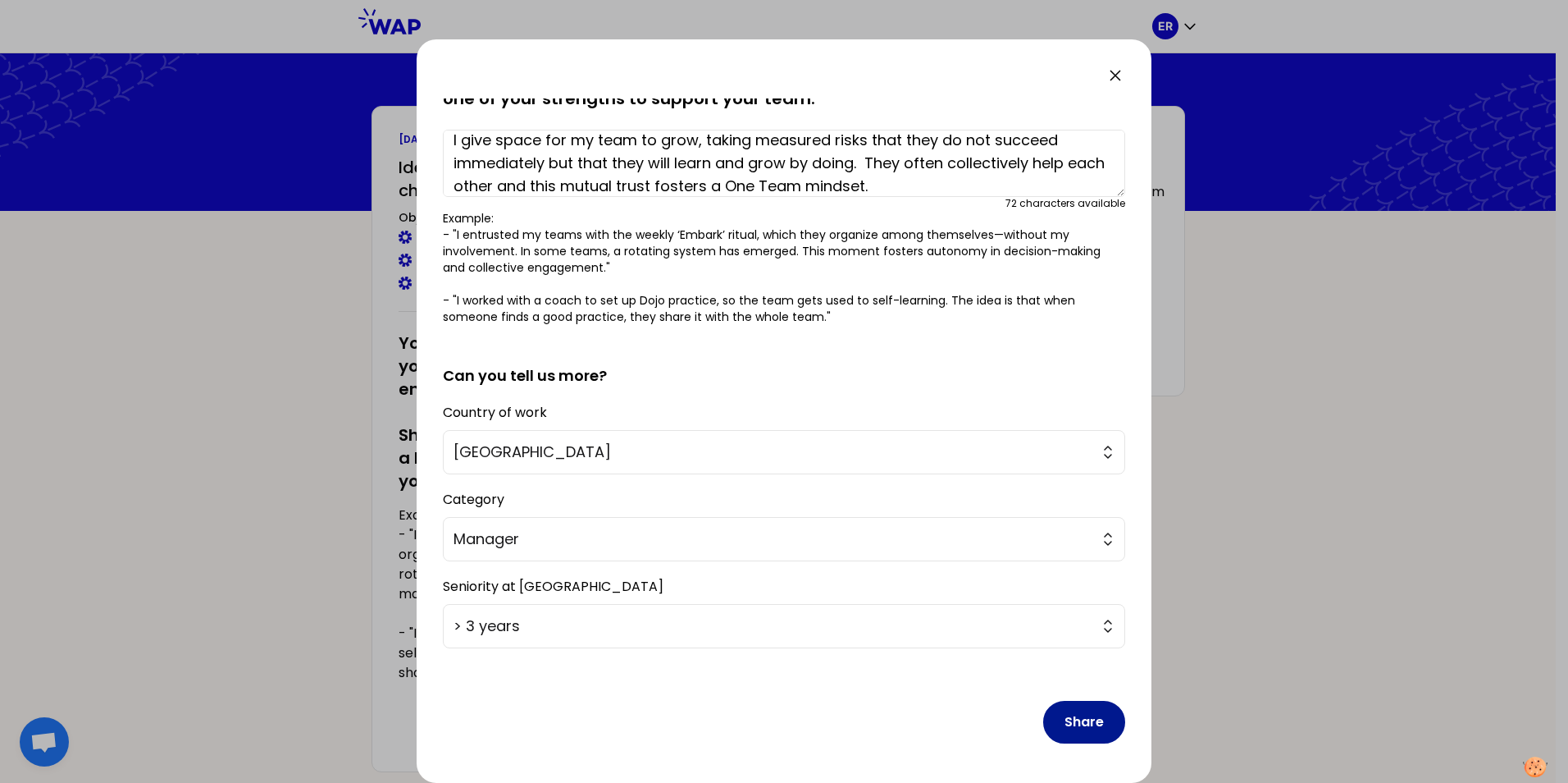
click at [1084, 722] on button "Share" at bounding box center [1084, 722] width 82 height 43
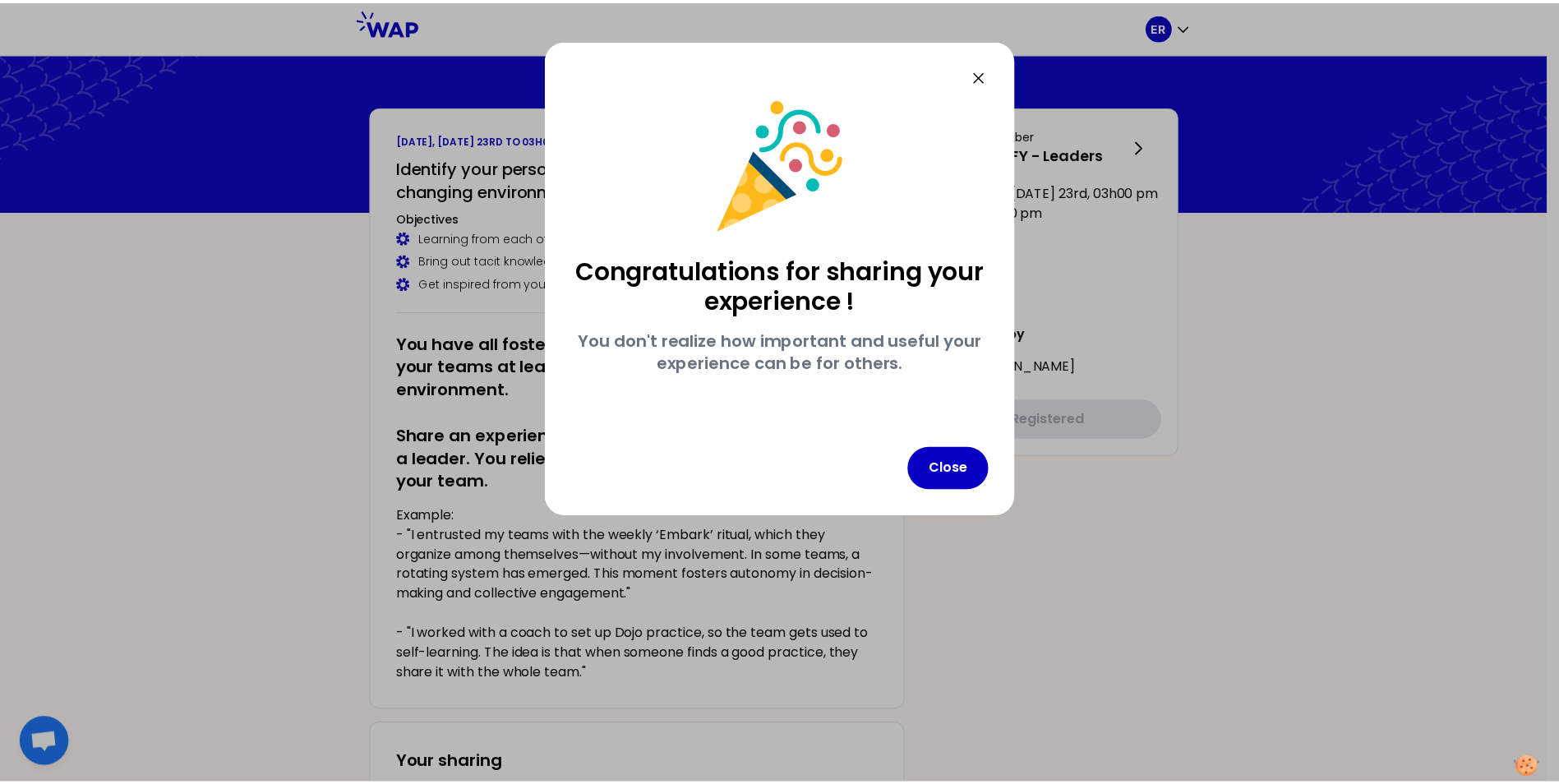
scroll to position [0, 0]
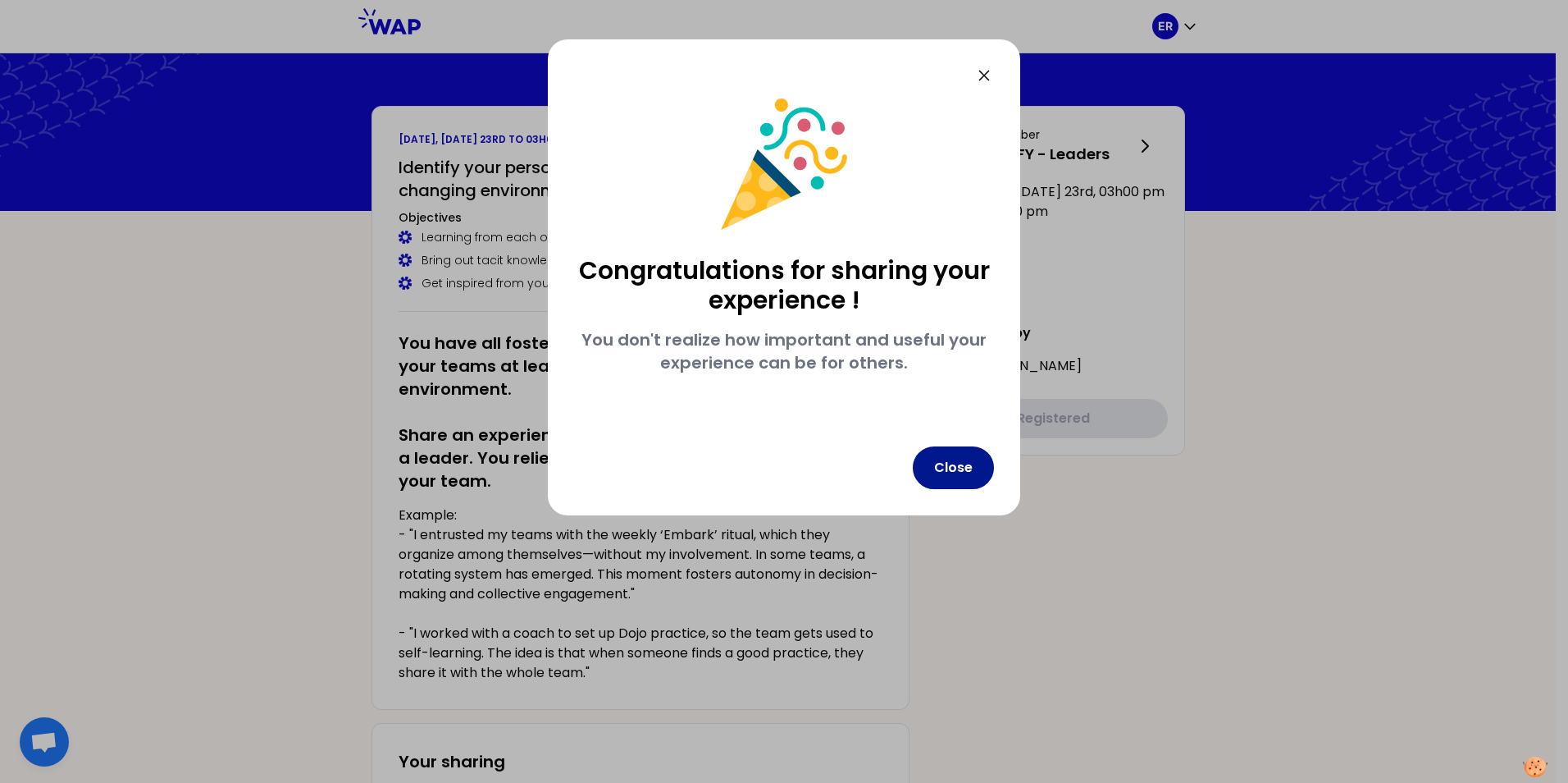
click at [953, 469] on button "Close" at bounding box center [954, 468] width 82 height 43
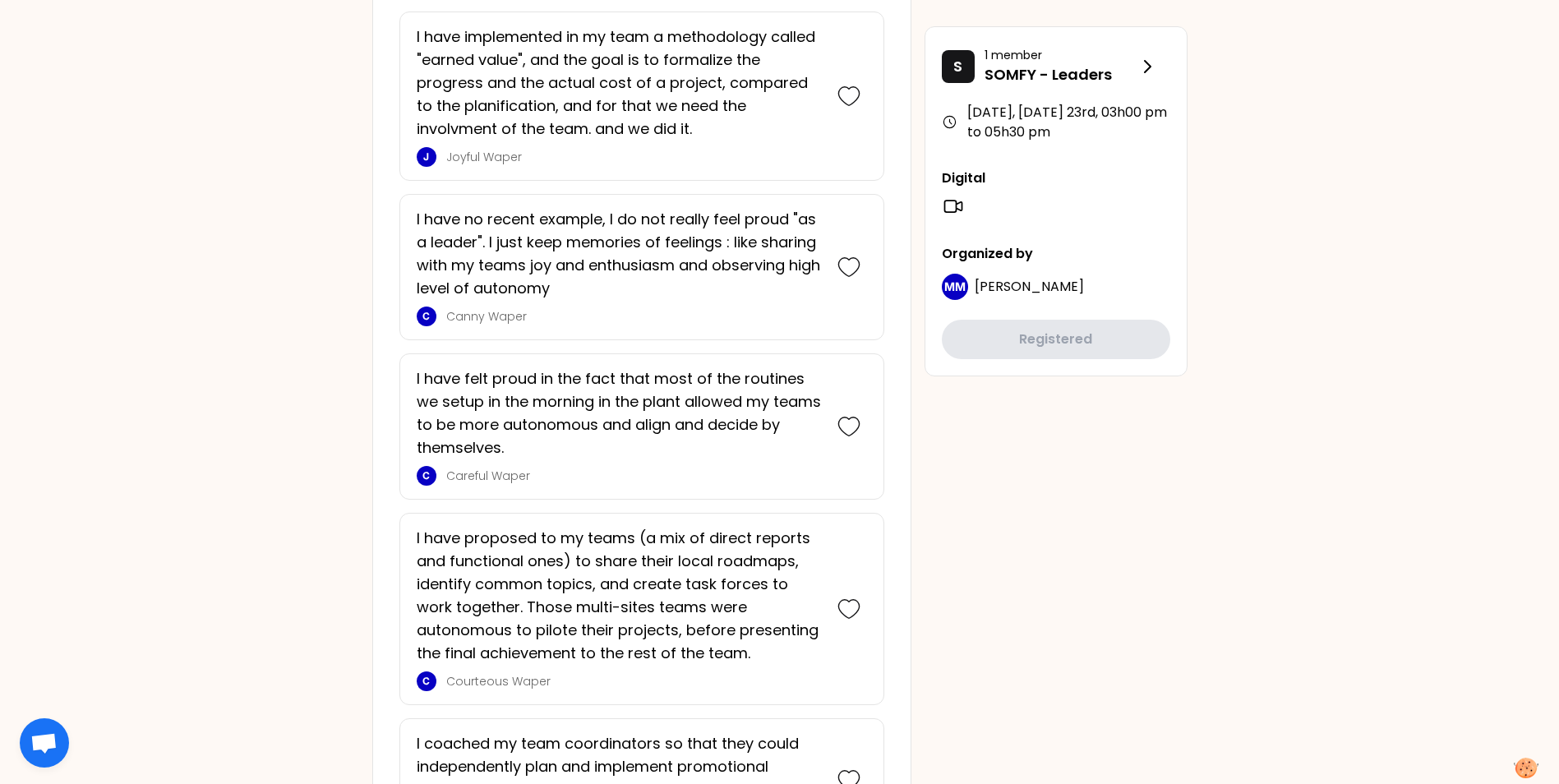
scroll to position [1972, 0]
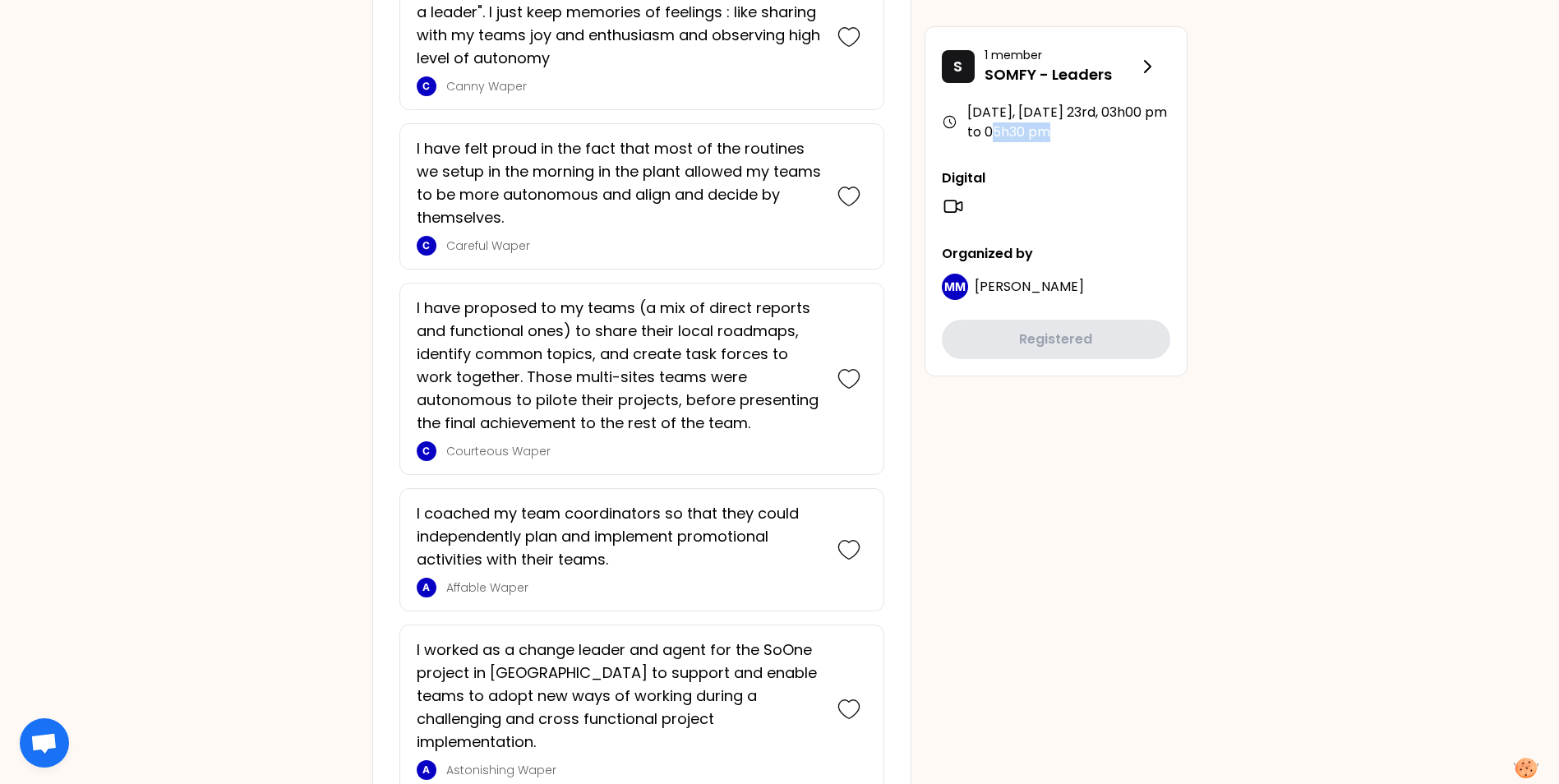
drag, startPoint x: 1134, startPoint y: 137, endPoint x: 1057, endPoint y: 125, distance: 77.9
click at [1057, 125] on div "September 2025, Tuesday 23rd , 03h00 pm to 05h30 pm" at bounding box center [1056, 122] width 229 height 40
drag, startPoint x: 1057, startPoint y: 125, endPoint x: 1246, endPoint y: 171, distance: 194.5
click at [1246, 170] on div "ER September 2025, Tuesday 23rd to 03h00 pm Identify your personal strengths as…" at bounding box center [779, 323] width 1559 height 4591
